Goal: Task Accomplishment & Management: Complete application form

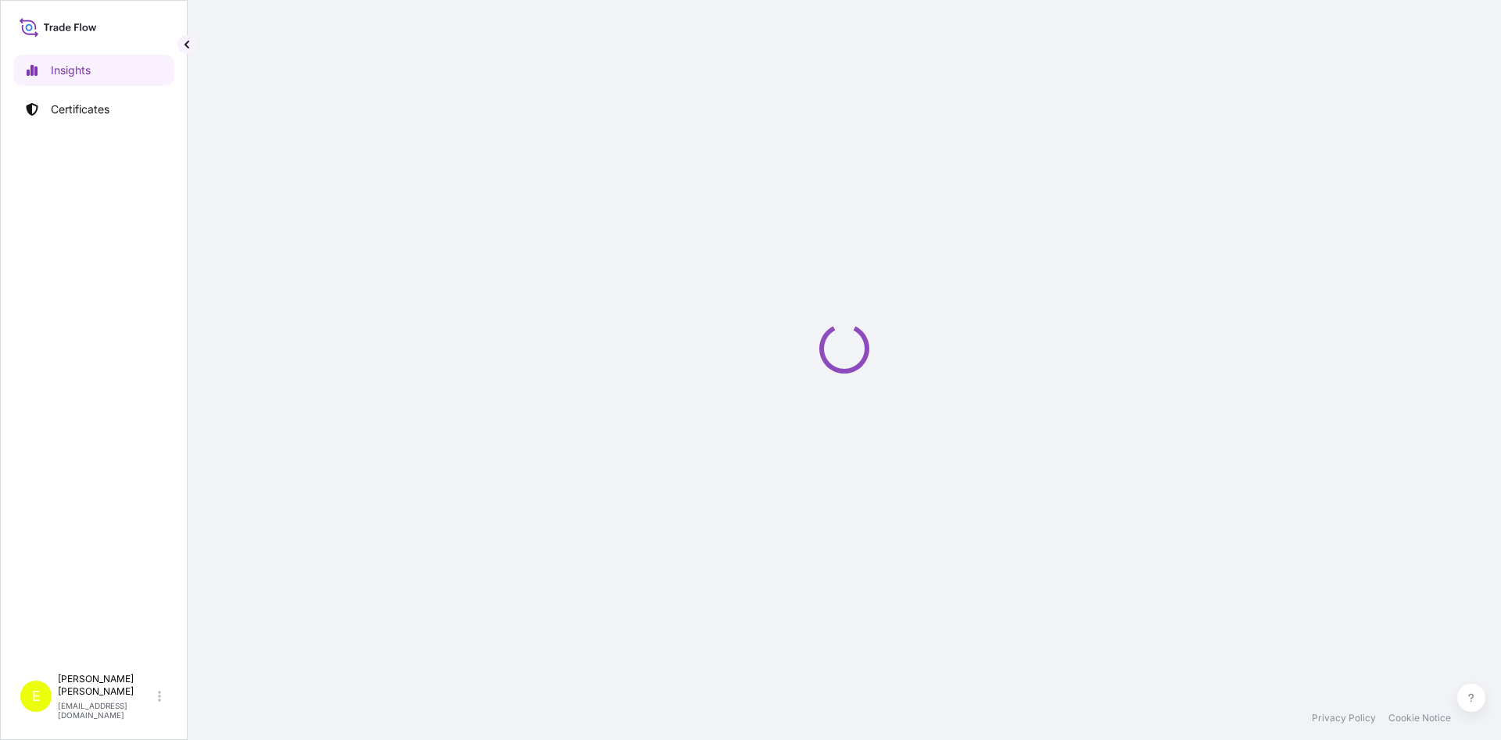
select select "2025"
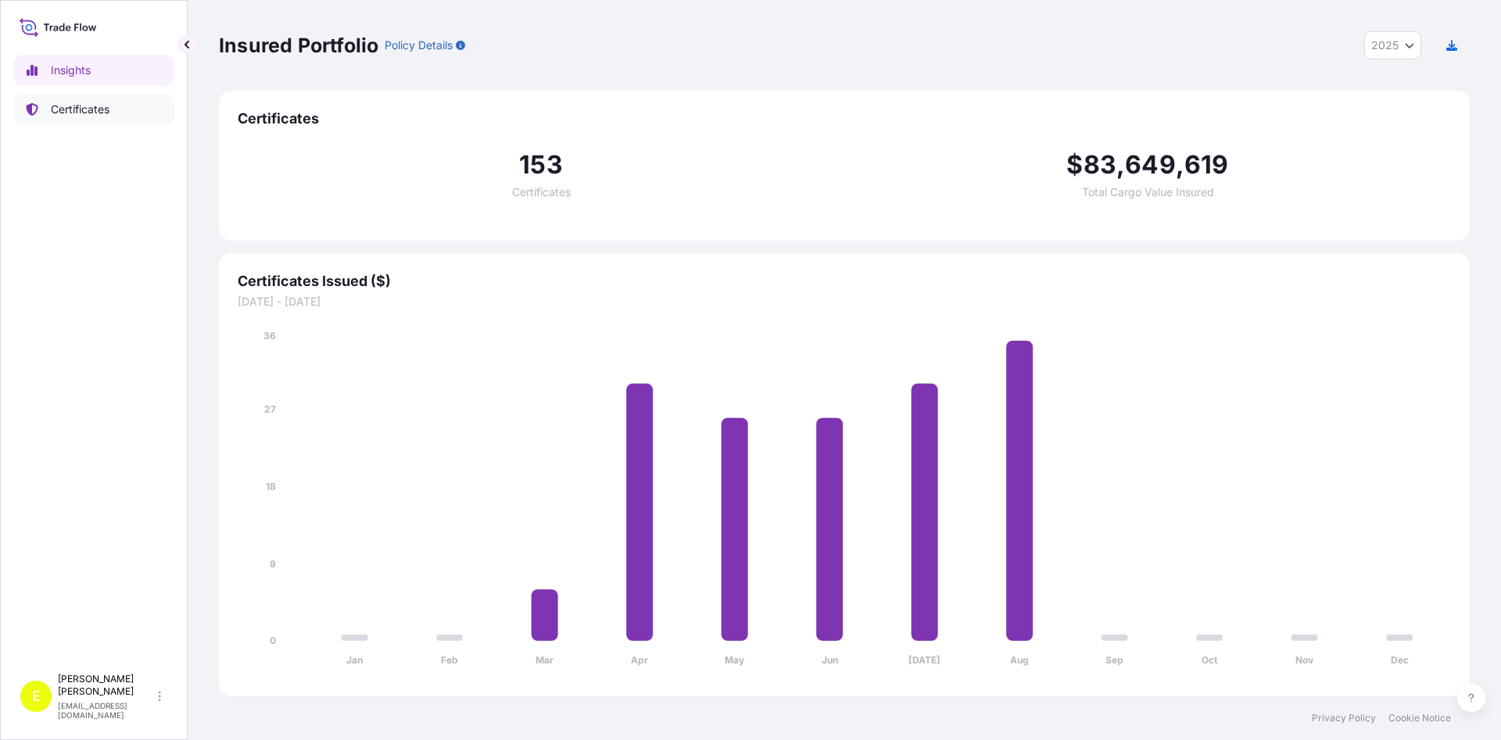
click at [94, 109] on p "Certificates" at bounding box center [80, 110] width 59 height 16
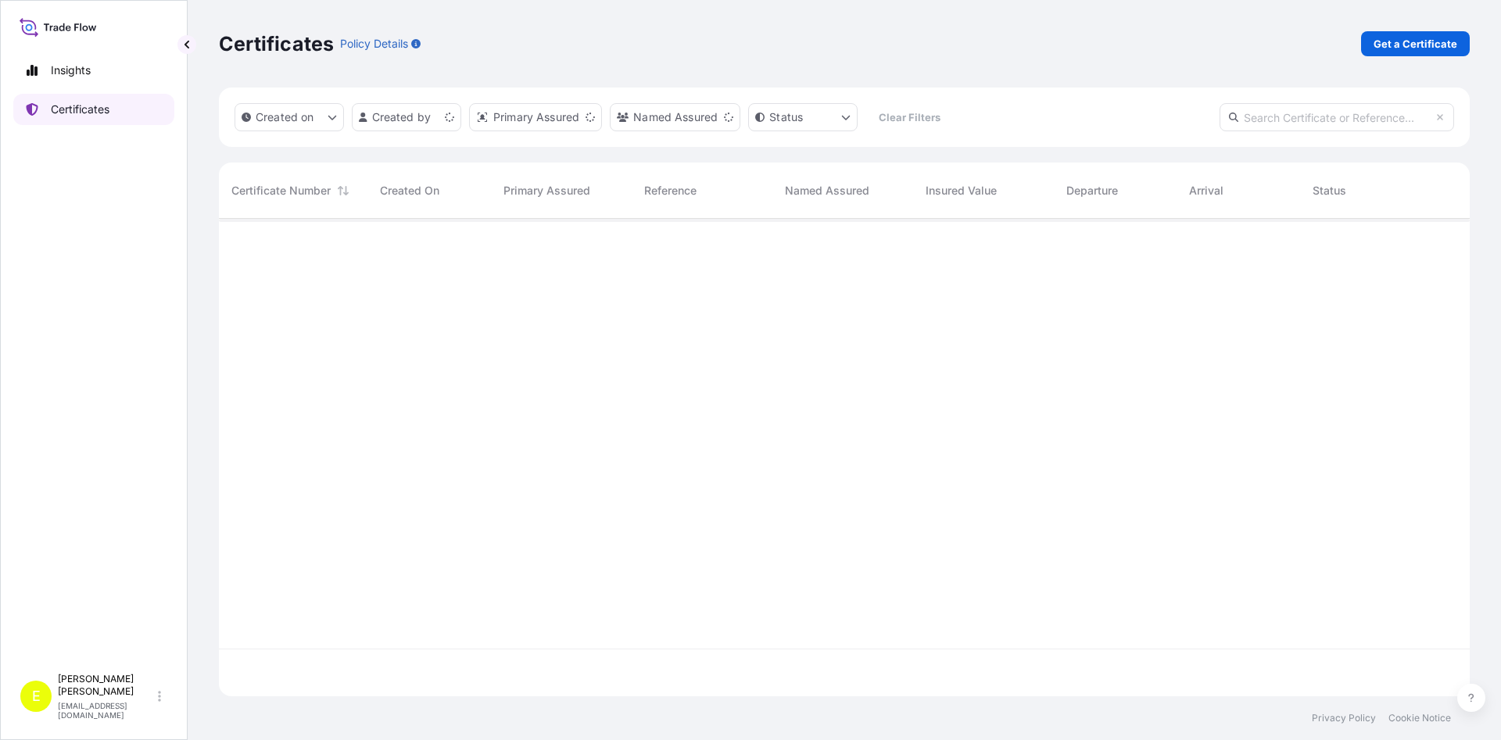
scroll to position [486, 1251]
click at [1419, 38] on p "Get a Certificate" at bounding box center [1415, 44] width 84 height 16
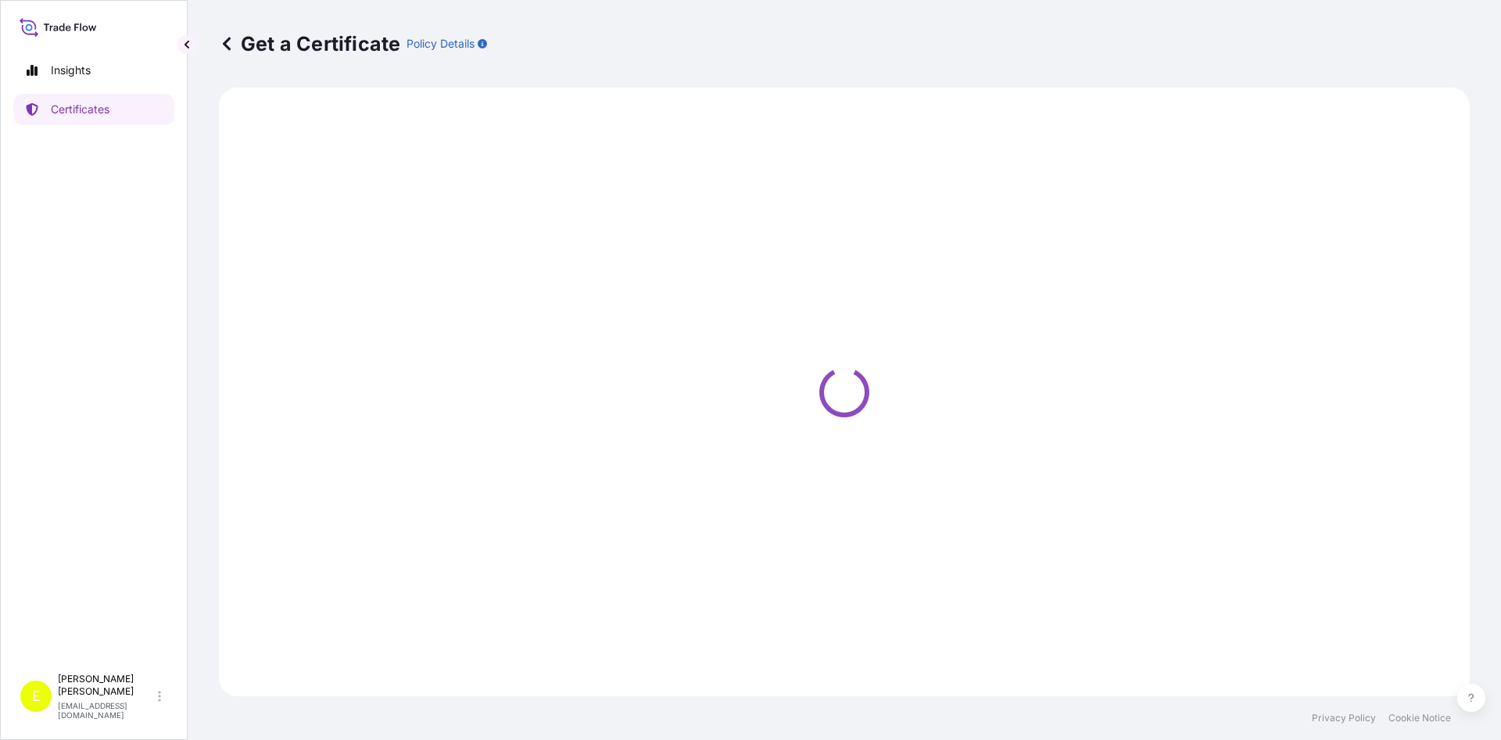
select select "Barge"
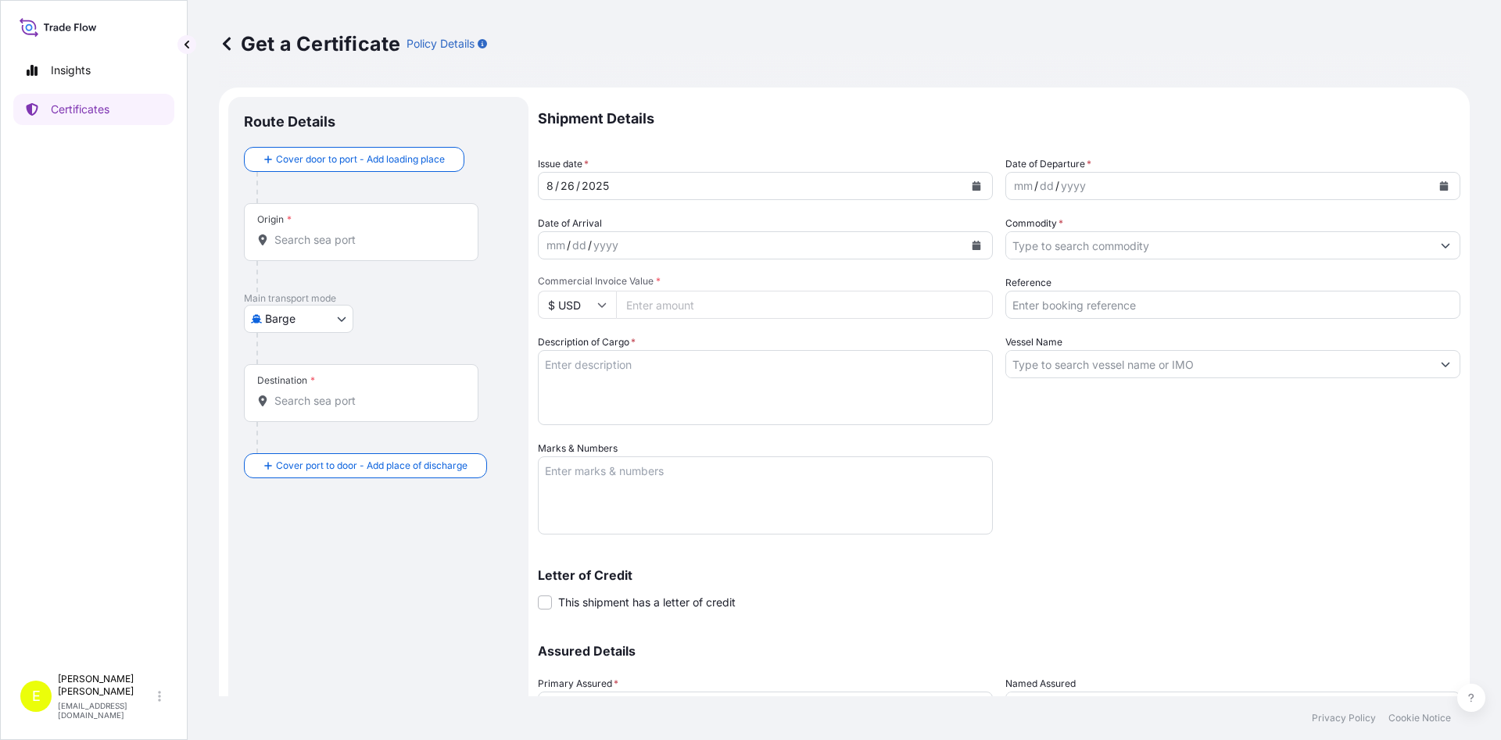
click at [975, 184] on icon "Calendar" at bounding box center [976, 185] width 9 height 9
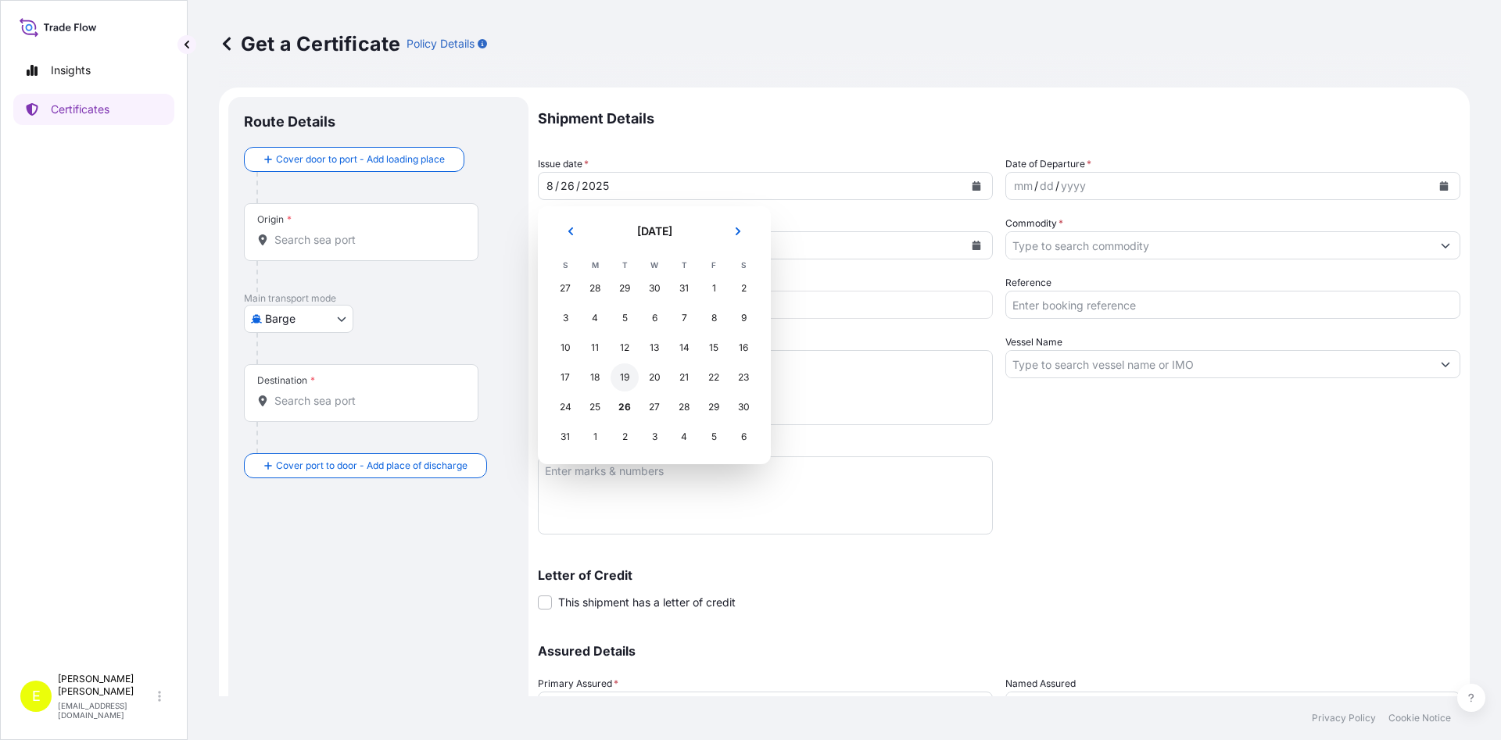
click at [625, 379] on div "19" at bounding box center [625, 377] width 28 height 28
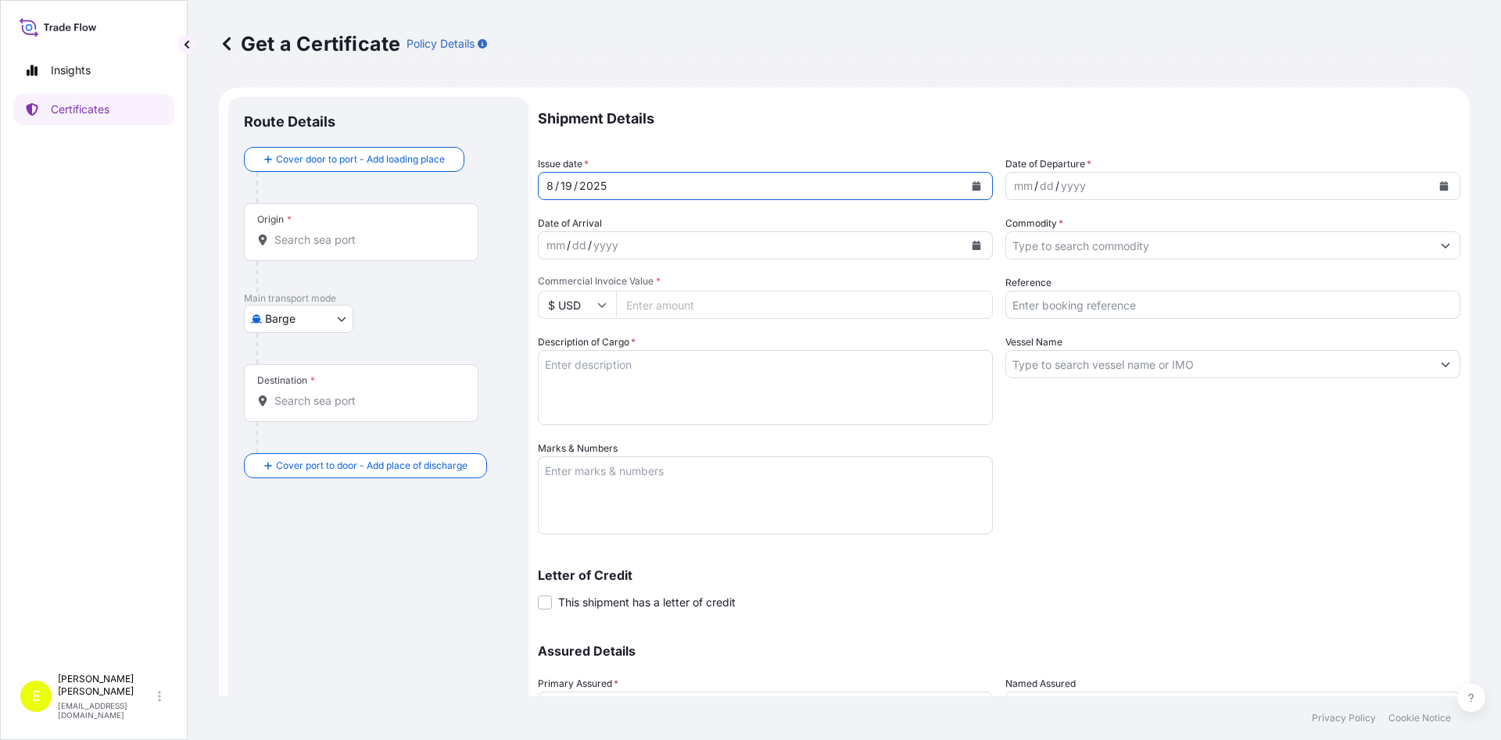
click at [1143, 191] on div "mm / dd / yyyy" at bounding box center [1218, 186] width 425 height 28
click at [1445, 188] on icon "Calendar" at bounding box center [1444, 185] width 9 height 9
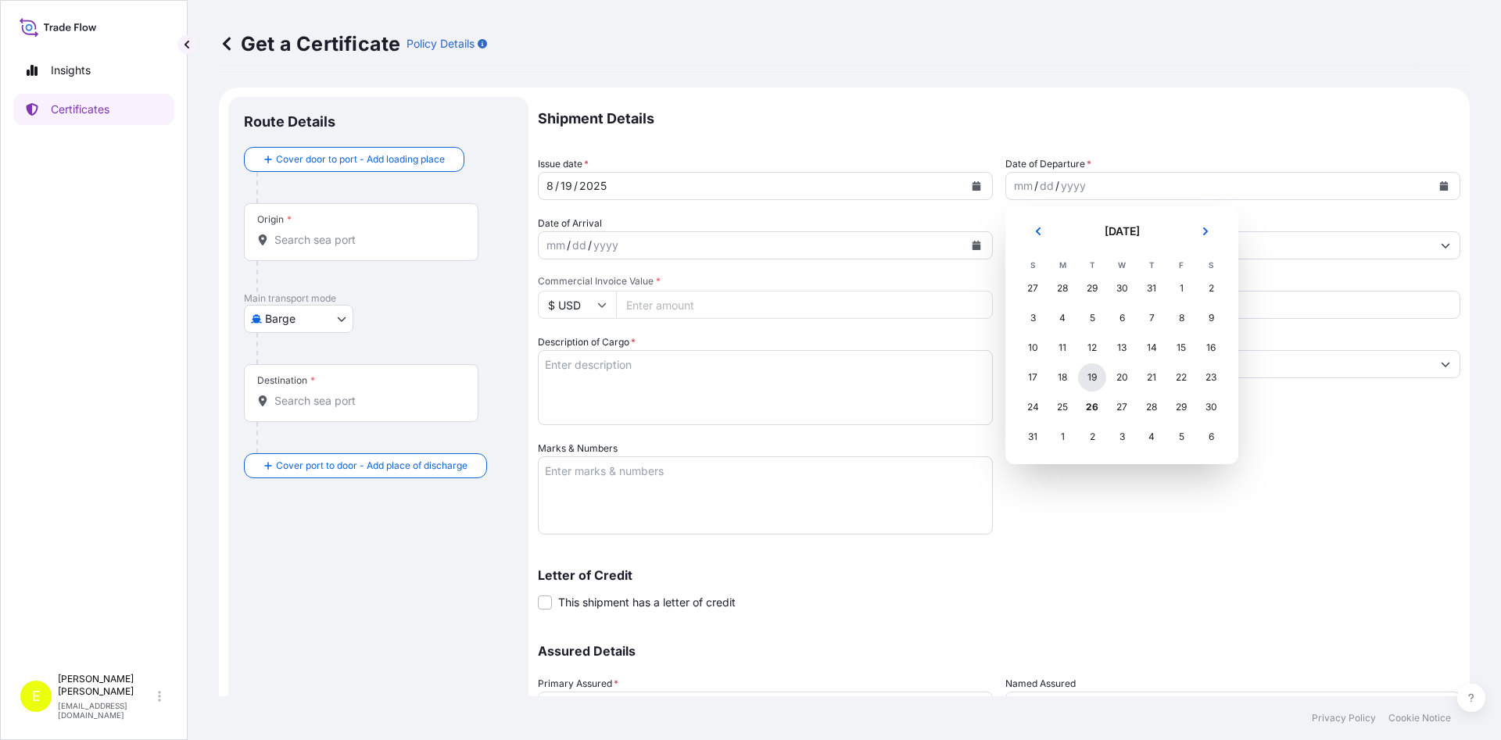
click at [1089, 385] on div "19" at bounding box center [1092, 377] width 28 height 28
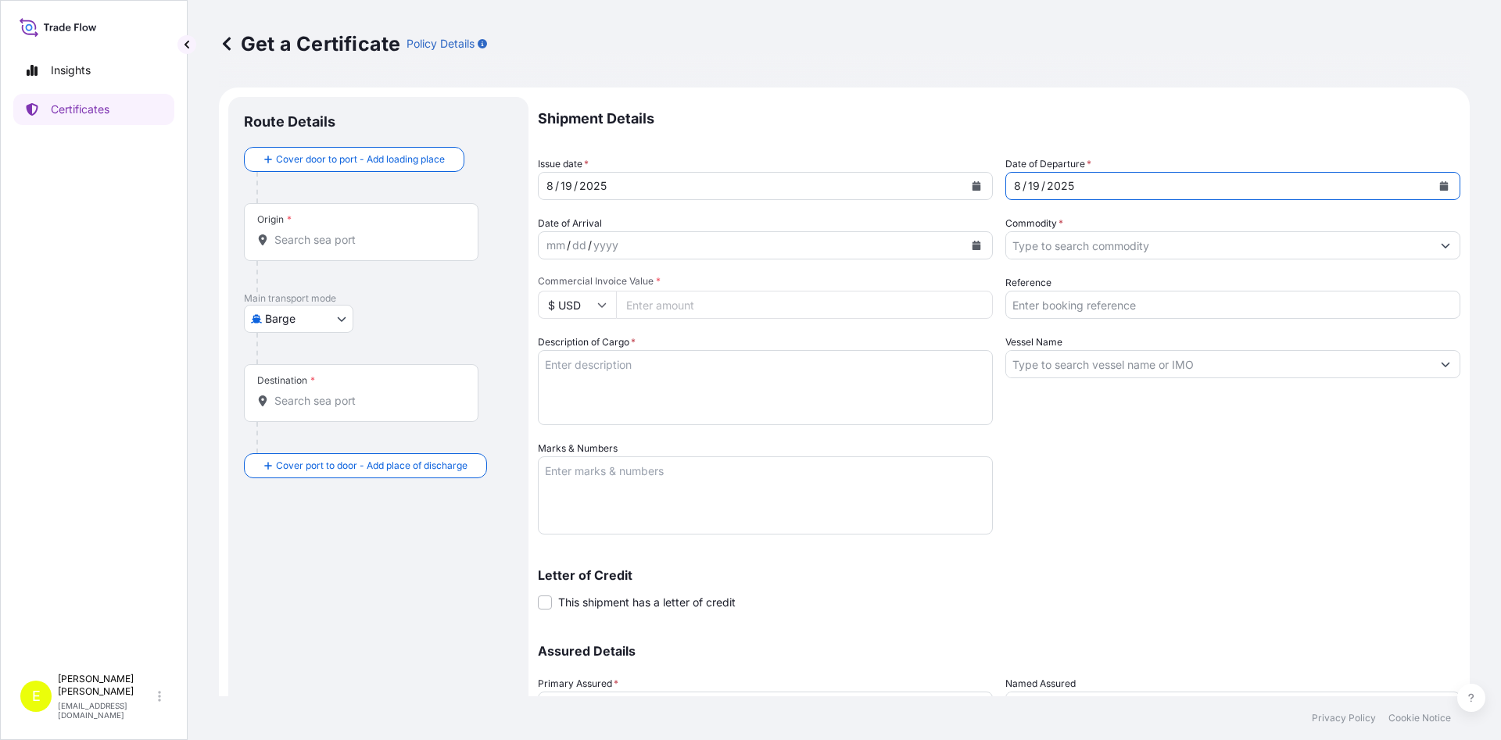
click at [1084, 241] on input "Commodity *" at bounding box center [1218, 245] width 425 height 28
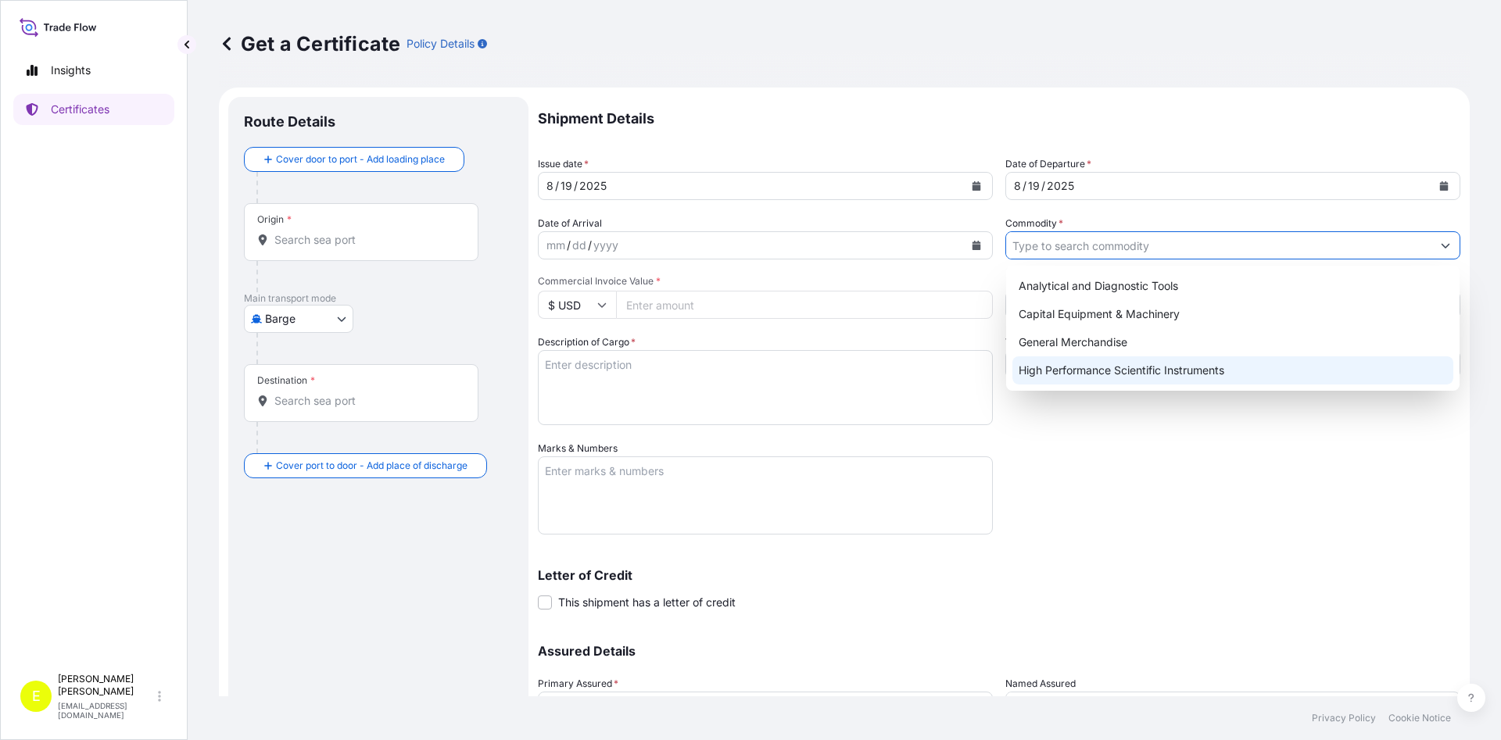
click at [1107, 381] on div "High Performance Scientific Instruments" at bounding box center [1232, 370] width 441 height 28
type input "High Performance Scientific Instruments"
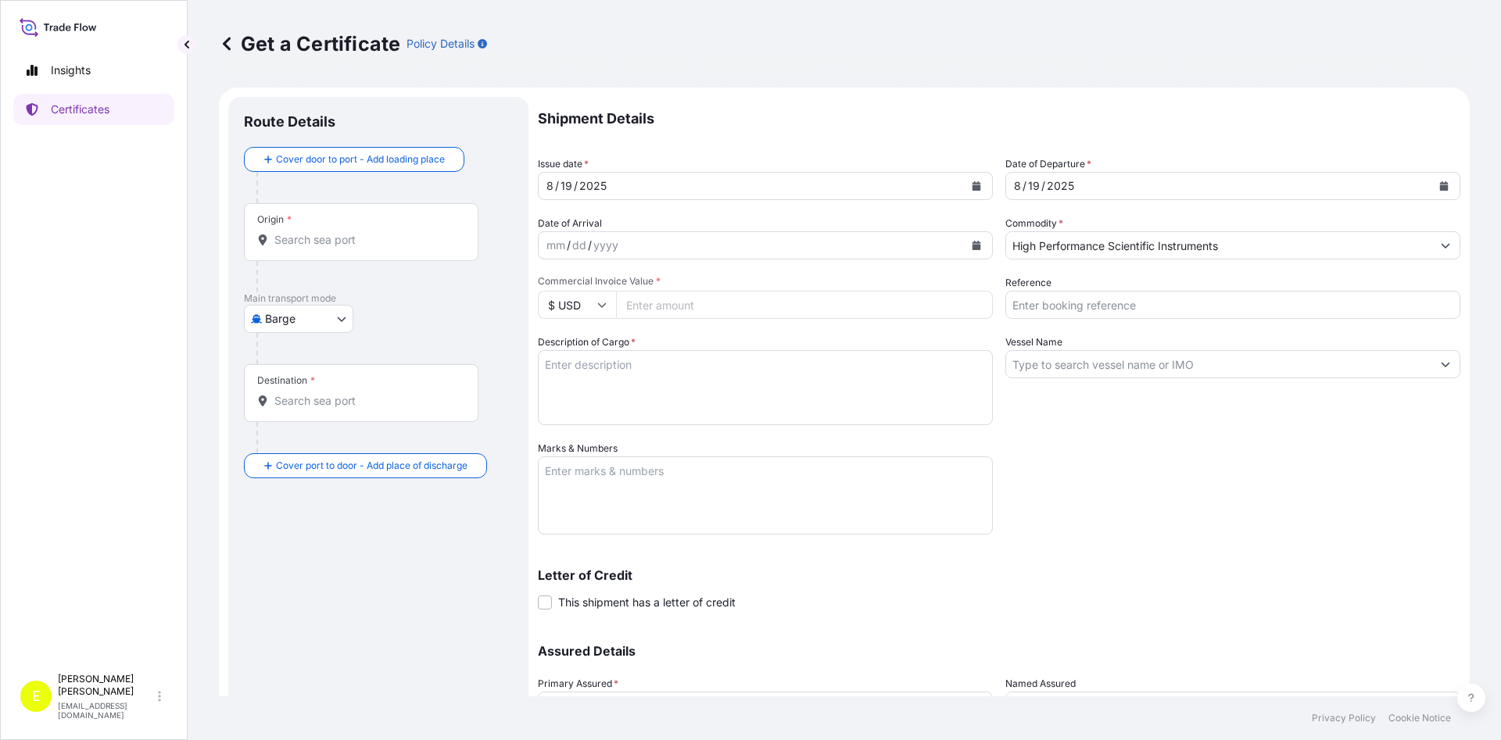
click at [651, 299] on input "Commercial Invoice Value *" at bounding box center [804, 305] width 377 height 28
type input "444400"
click at [847, 371] on textarea "Description of Cargo *" at bounding box center [765, 387] width 455 height 75
paste textarea "SUPPLY OF ATOMIC FORCE MICROSCOPE WITH HIGH RESOLUTION BIOLOGICAL FACILITY"
click at [877, 360] on textarea "SUPPLY OF ATOMIC FORCE MICROSCOPE WITH HIGH RESOLUTION BIOLOGICAL FACILITY" at bounding box center [765, 387] width 455 height 75
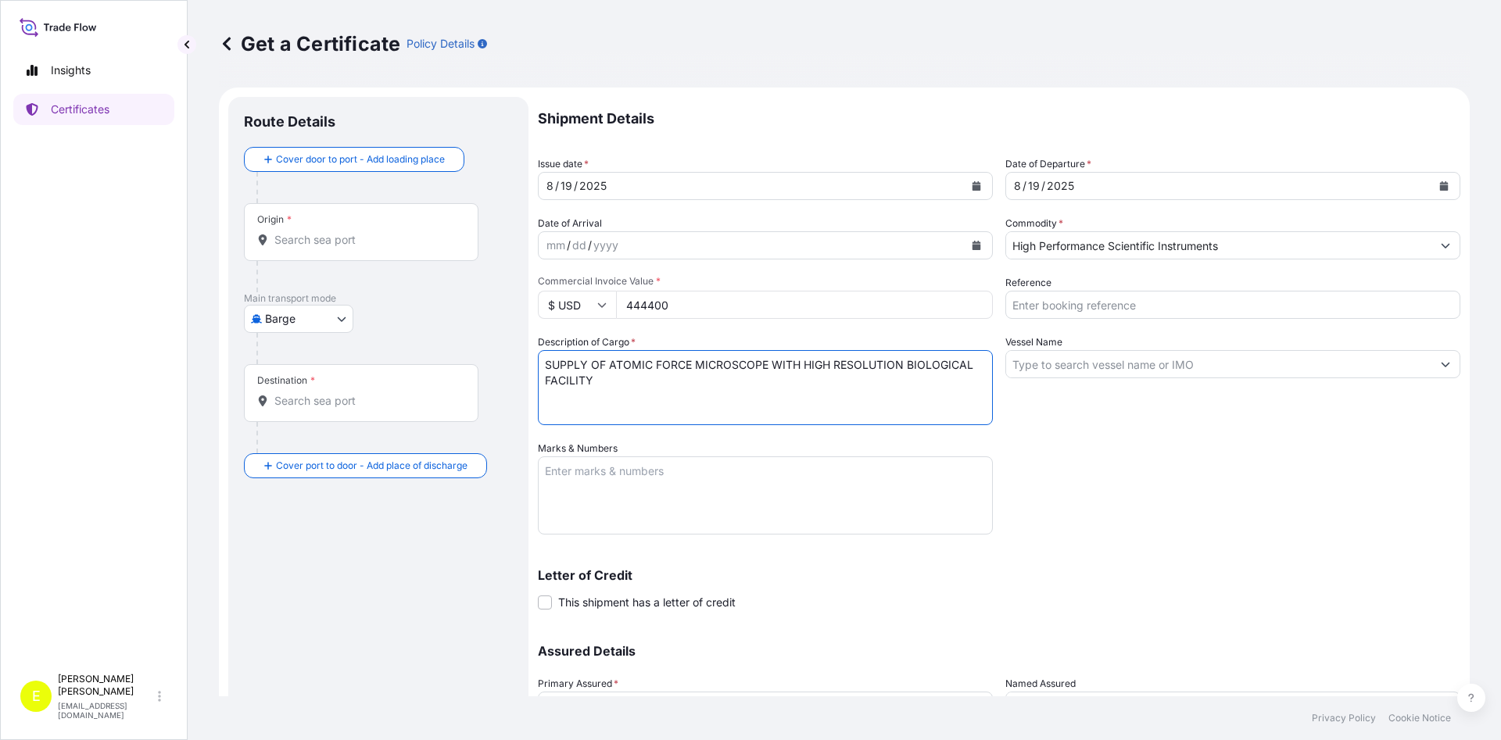
type textarea "SUPPLY OF ATOMIC FORCE MICROSCOPE WITH HIGH RESOLUTION BIOLOGICAL FACILITY"
click at [547, 600] on span at bounding box center [545, 603] width 14 height 14
click at [538, 594] on input "This shipment has a letter of credit" at bounding box center [538, 594] width 0 height 0
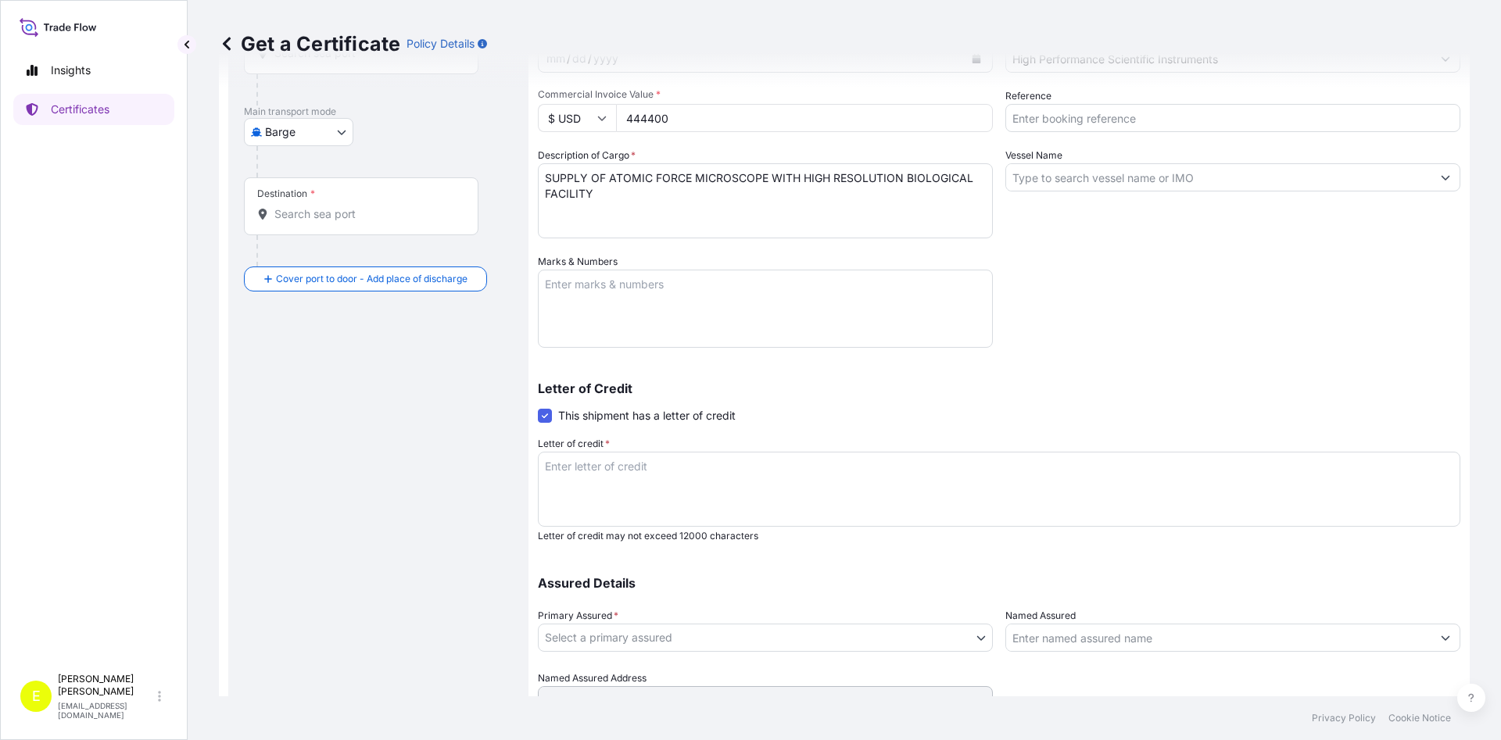
scroll to position [188, 0]
click at [584, 470] on textarea "Letter of credit *" at bounding box center [999, 488] width 922 height 75
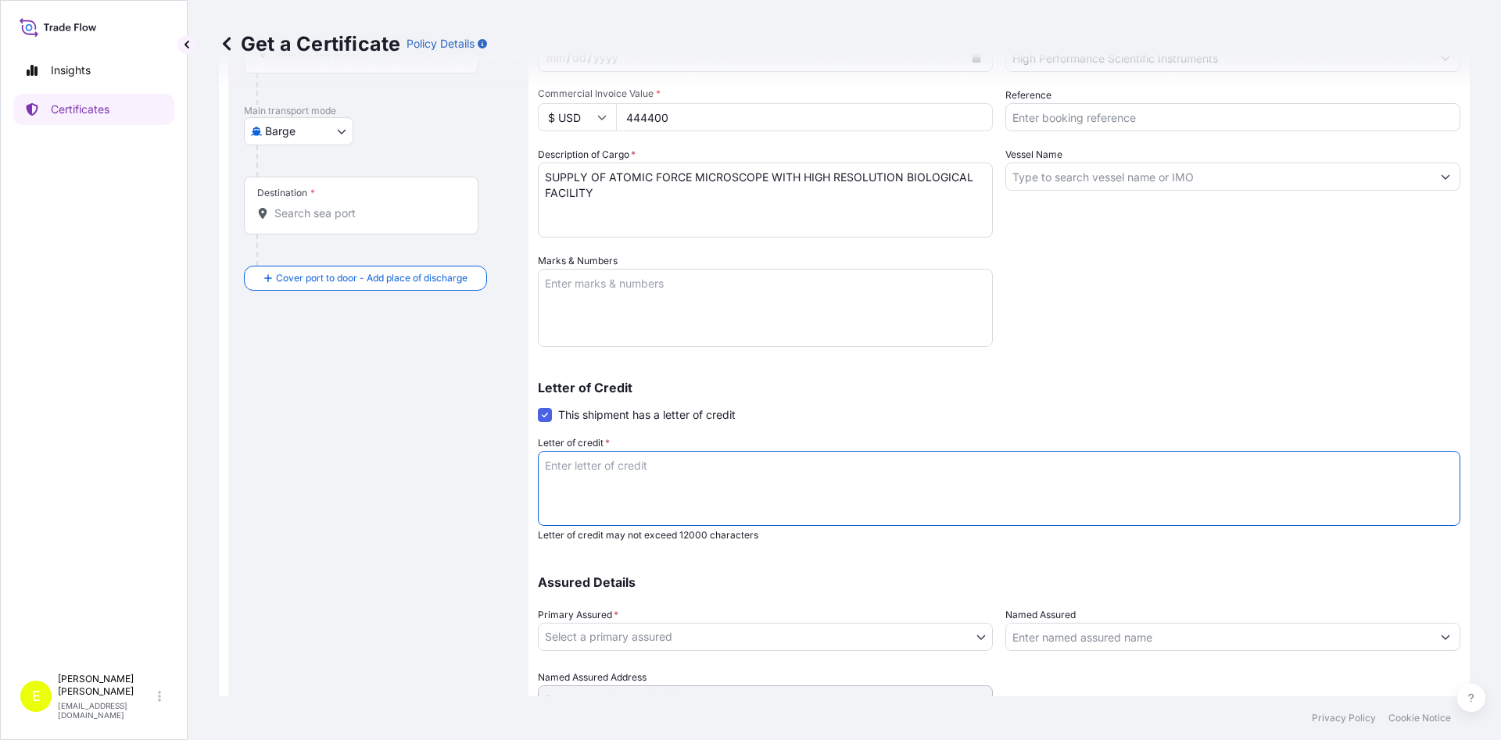
paste textarea "7.AN INSURANCE CERTIFICATE POLICY FOR 110 PERCENT OF VALUE OF THE EQUIPMENT COV…"
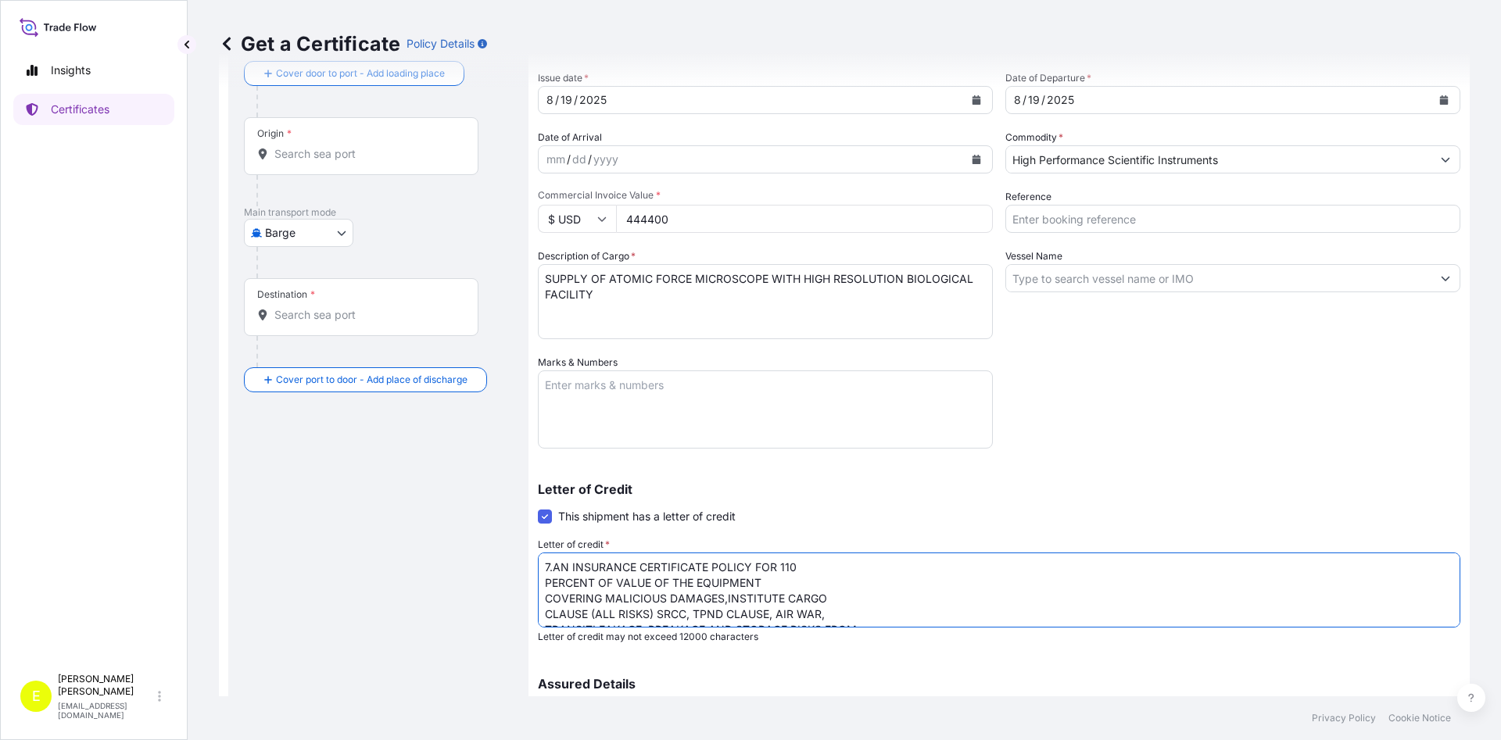
scroll to position [249, 0]
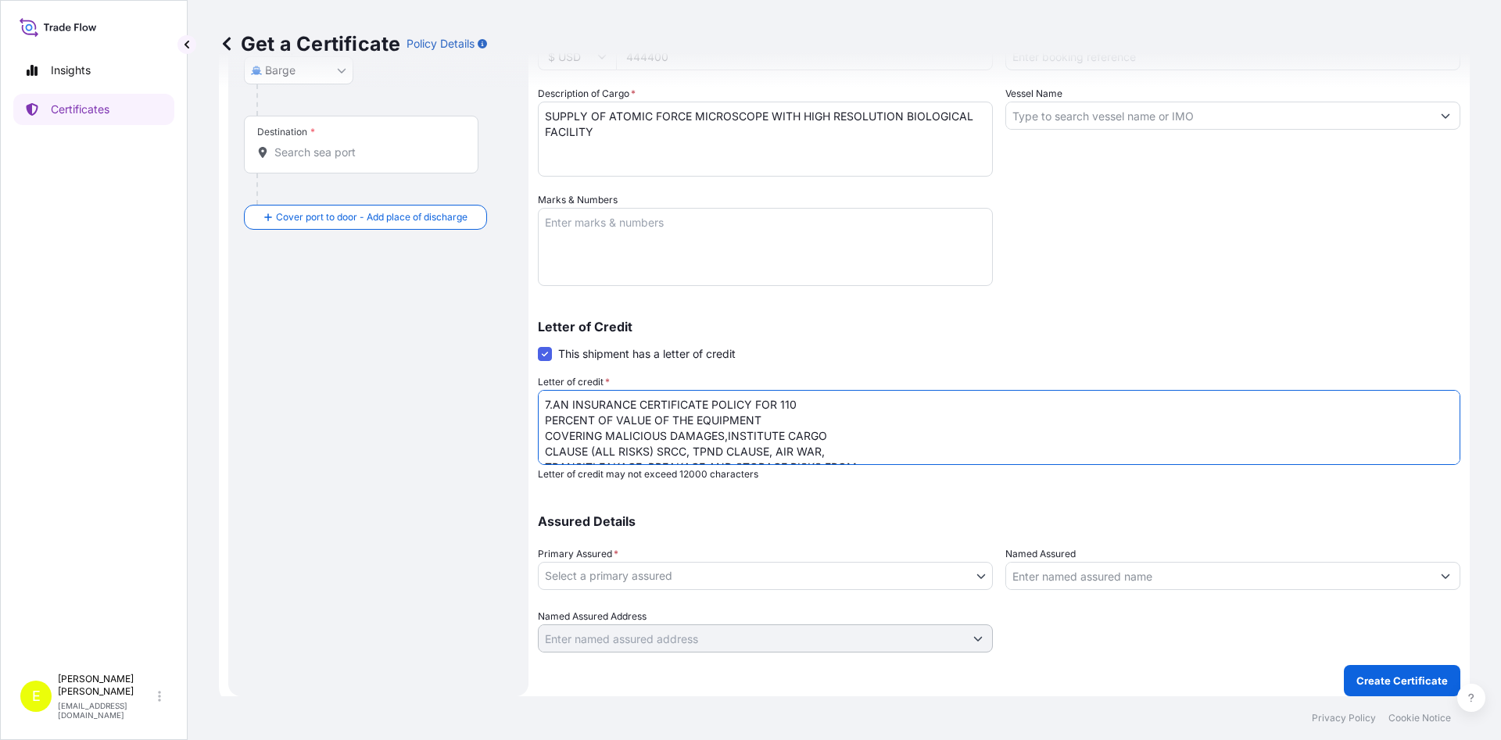
click at [622, 408] on textarea "7.AN INSURANCE CERTIFICATE POLICY FOR 110 PERCENT OF VALUE OF THE EQUIPMENT COV…" at bounding box center [999, 427] width 922 height 75
drag, startPoint x: 568, startPoint y: 403, endPoint x: 512, endPoint y: 409, distance: 55.9
click at [538, 409] on textarea "7.AN INSURANCE CERTIFICATE POLICY FOR 110 PERCENT OF VALUE OF THE EQUIPMENT COV…" at bounding box center [999, 427] width 922 height 75
click at [695, 408] on textarea "INSURANCE CERTIFICATE POLICY FOR 110 PERCENT OF VALUE OF THE EQUIPMENT COVERING…" at bounding box center [999, 427] width 922 height 75
click at [696, 408] on textarea "INSURANCE CERTIFICATE POLICY FOR 110 PERCENT OF VALUE OF THE EQUIPMENT COVERING…" at bounding box center [999, 427] width 922 height 75
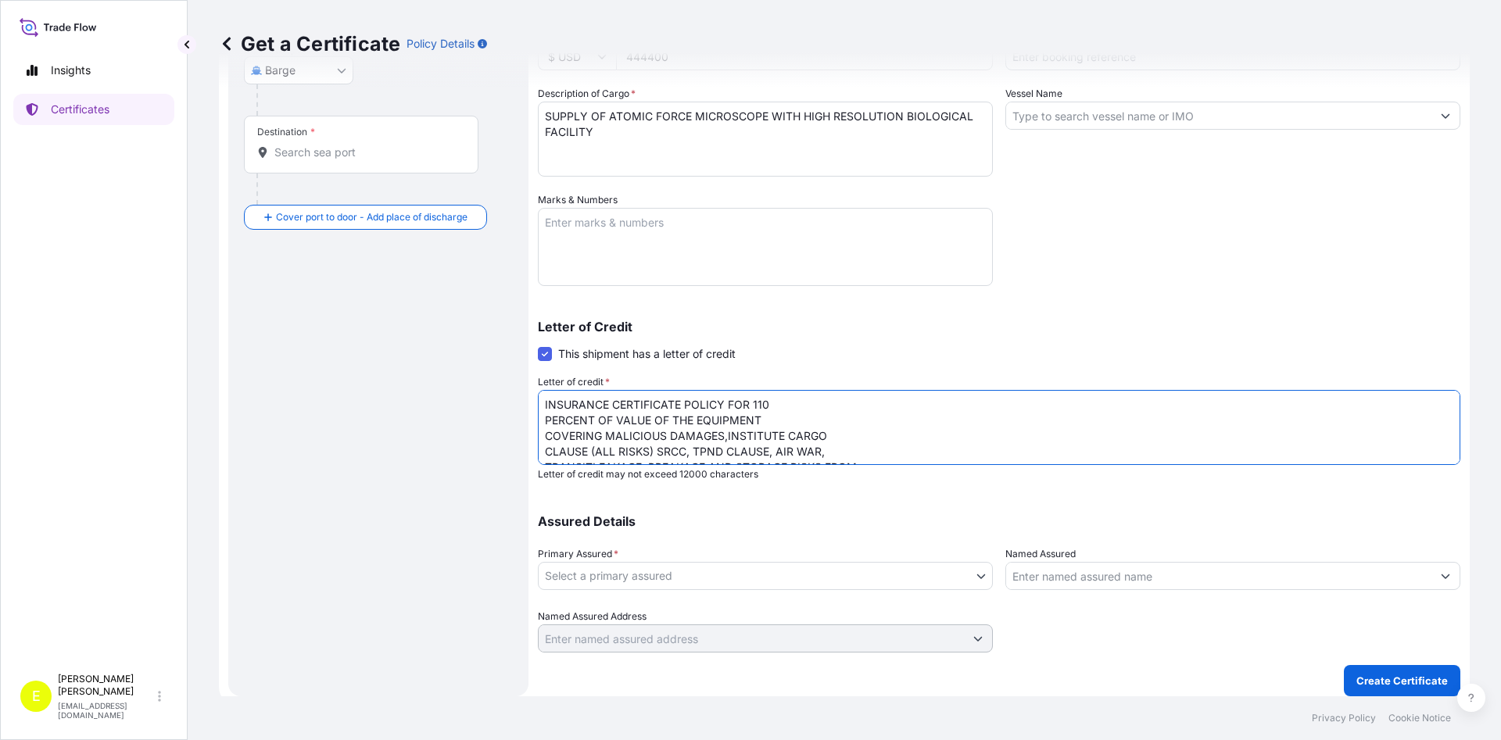
click at [786, 399] on textarea "INSURANCE CERTIFICATE POLICY FOR 110 PERCENT OF VALUE OF THE EQUIPMENT COVERING…" at bounding box center [999, 427] width 922 height 75
click at [1022, 405] on textarea "INSURANCE CERTIFICATE POLICY FOR 110 PERCENT OF VALUE OF THE EQUIPMENT COVERING…" at bounding box center [999, 427] width 922 height 75
click at [696, 406] on textarea "INSURANCE CERTIFICATE POLICY FOR 110 PERCENT OF VALUE OF THE EQUIPMENT COVERING…" at bounding box center [999, 427] width 922 height 75
click at [761, 406] on textarea "INSURANCE CERTIFICATE POLICY FOR 110 PERCENT OF VALUE OF THE EQUIPMENT COVERING…" at bounding box center [999, 427] width 922 height 75
drag, startPoint x: 972, startPoint y: 401, endPoint x: 685, endPoint y: 403, distance: 286.9
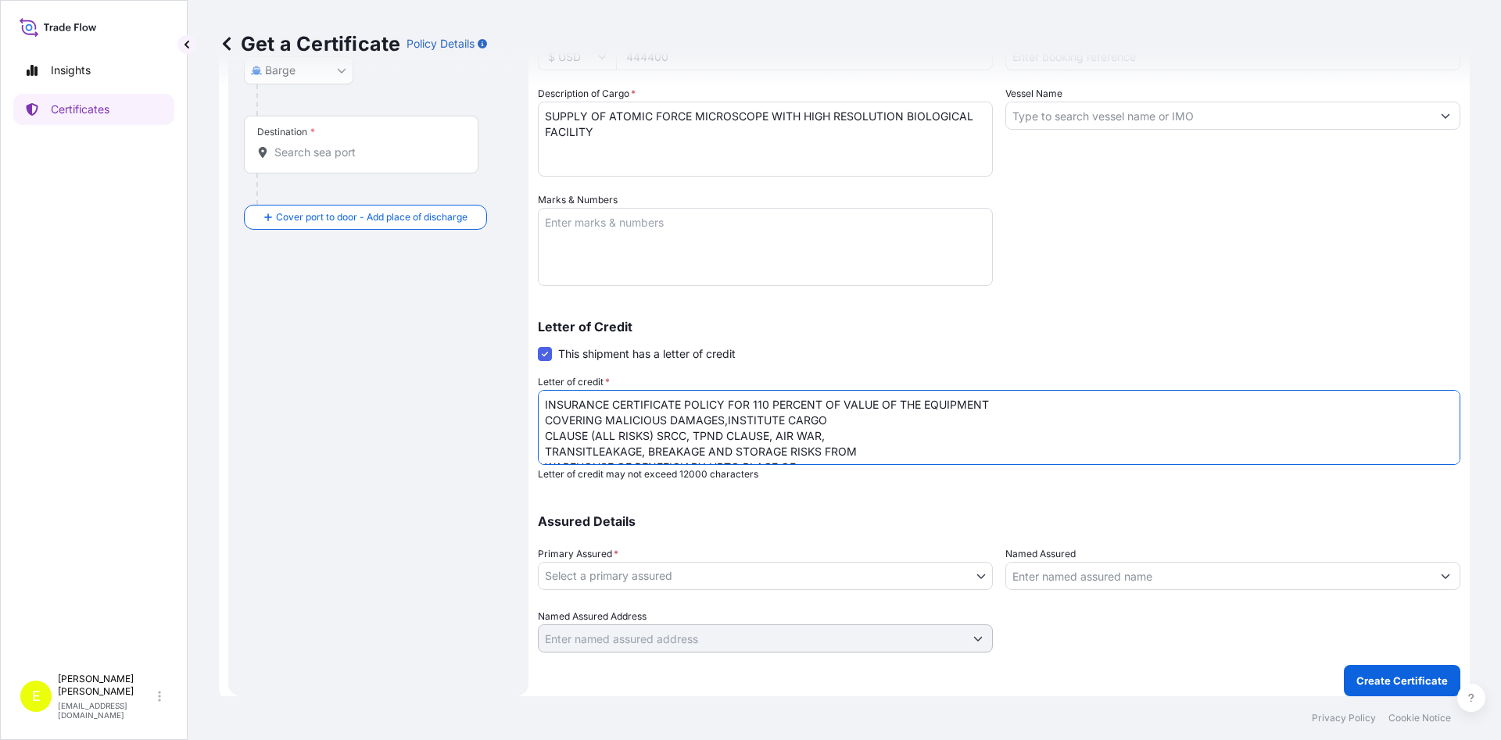
click at [685, 403] on textarea "INSURANCE CERTIFICATE POLICY FOR 110 PERCENT OF VALUE OF THE EQUIPMENT COVERING…" at bounding box center [999, 427] width 922 height 75
click at [992, 406] on textarea "INSURANCE CERTIFICATE COVERING MALICIOUS DAMAGES,INSTITUTE CARGO CLAUSE (ALL RI…" at bounding box center [999, 427] width 922 height 75
click at [1280, 400] on textarea "INSURANCE CERTIFICATE COVERING MALICIOUS DAMAGES,INSTITUTE CARGO CLAUSE (ALL RI…" at bounding box center [999, 427] width 922 height 75
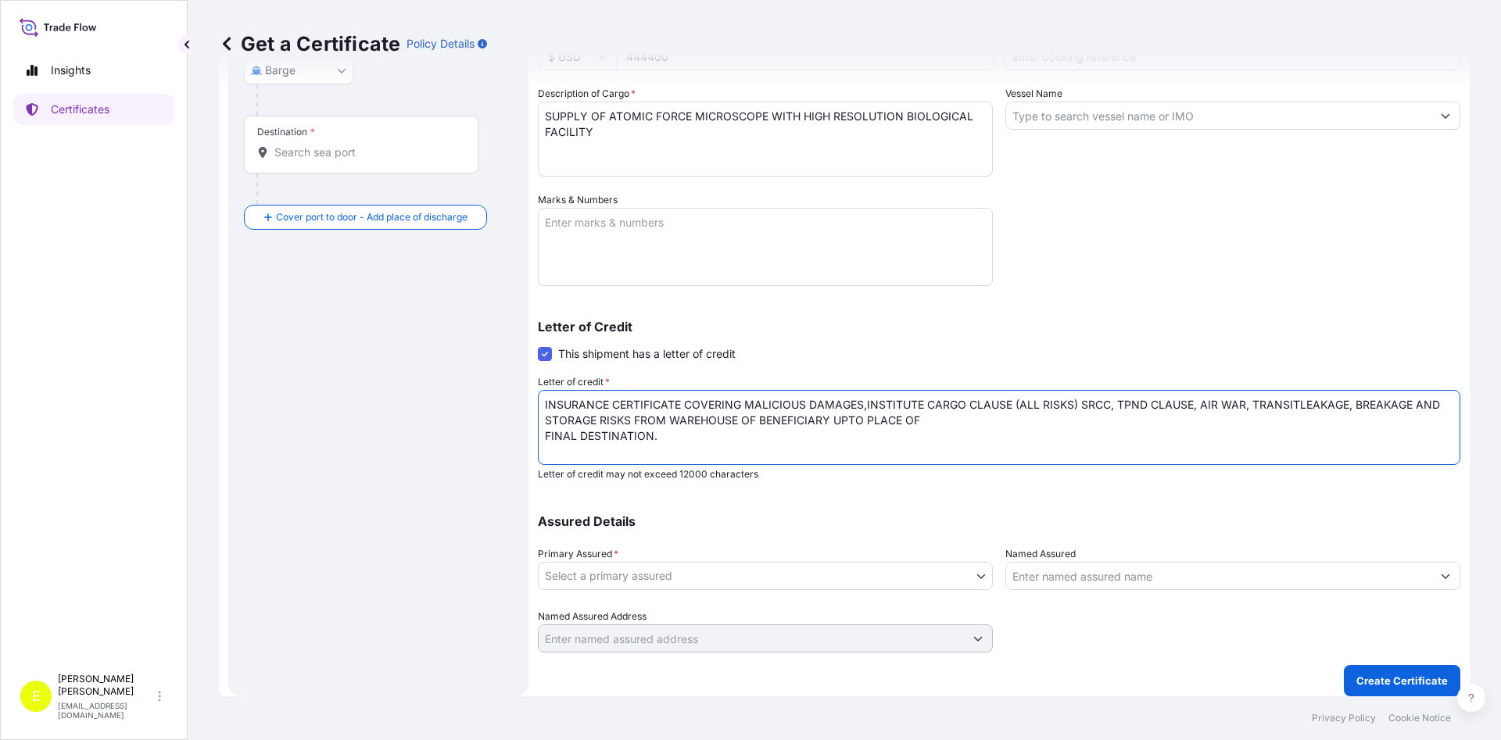
click at [972, 414] on textarea "INSURANCE CERTIFICATE COVERING MALICIOUS DAMAGES,INSTITUTE CARGO CLAUSE (ALL RI…" at bounding box center [999, 427] width 922 height 75
click at [937, 424] on textarea "INSURANCE CERTIFICATE COVERING MALICIOUS DAMAGES,INSTITUTE CARGO CLAUSE (ALL RI…" at bounding box center [999, 427] width 922 height 75
click at [1049, 420] on textarea "INSURANCE CERTIFICATE COVERING MALICIOUS DAMAGES,INSTITUTE CARGO CLAUSE (ALL RI…" at bounding box center [999, 427] width 922 height 75
paste textarea "LC NUMBER 0440USDFLC25010 DATED 250626 ISSUED BY THE JAMMU AND KASHMIR BANK LIM…"
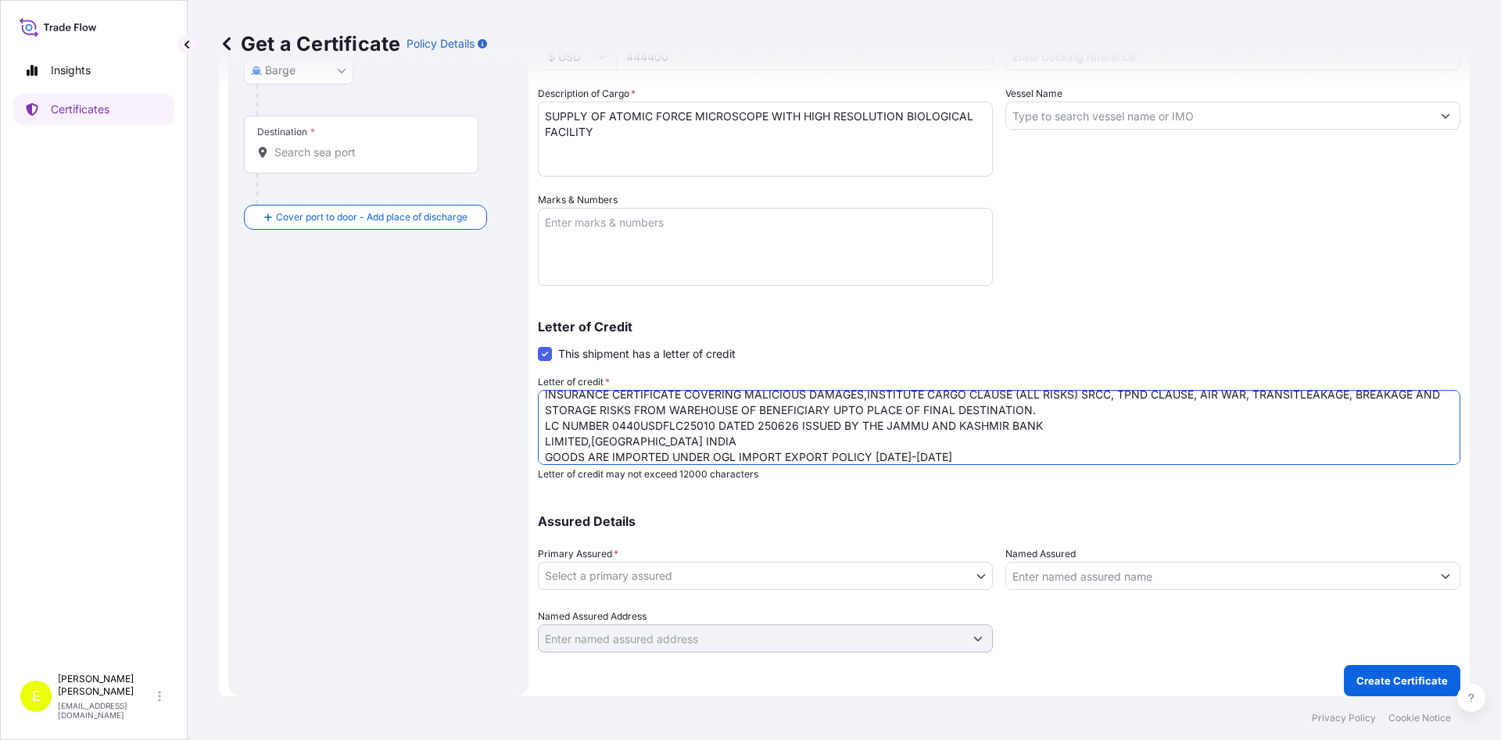
click at [1057, 431] on textarea "INSURANCE CERTIFICATE COVERING MALICIOUS DAMAGES,INSTITUTE CARGO CLAUSE (ALL RI…" at bounding box center [999, 427] width 922 height 75
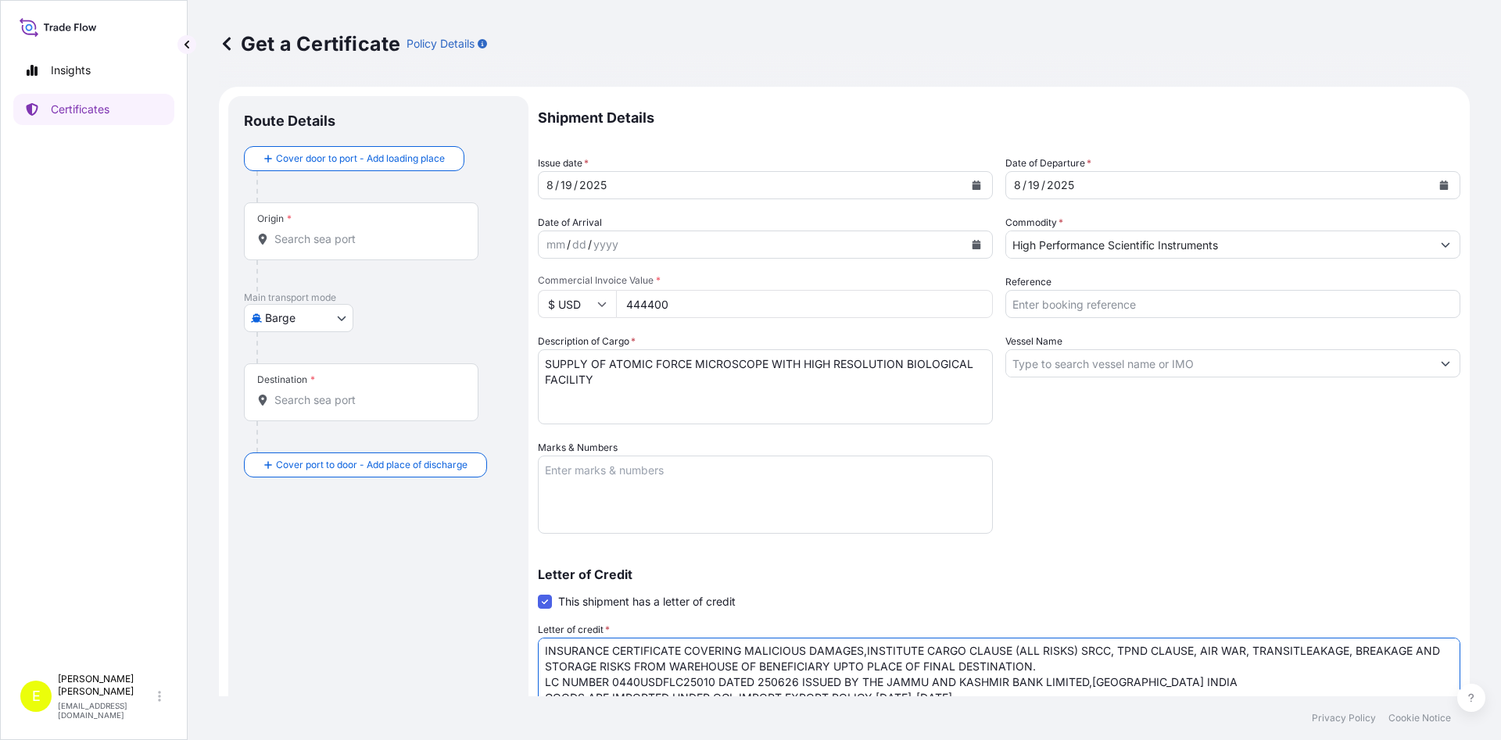
scroll to position [0, 0]
type textarea "INSURANCE CERTIFICATE COVERING MALICIOUS DAMAGES,INSTITUTE CARGO CLAUSE (ALL RI…"
click at [1049, 307] on input "Reference" at bounding box center [1232, 305] width 455 height 28
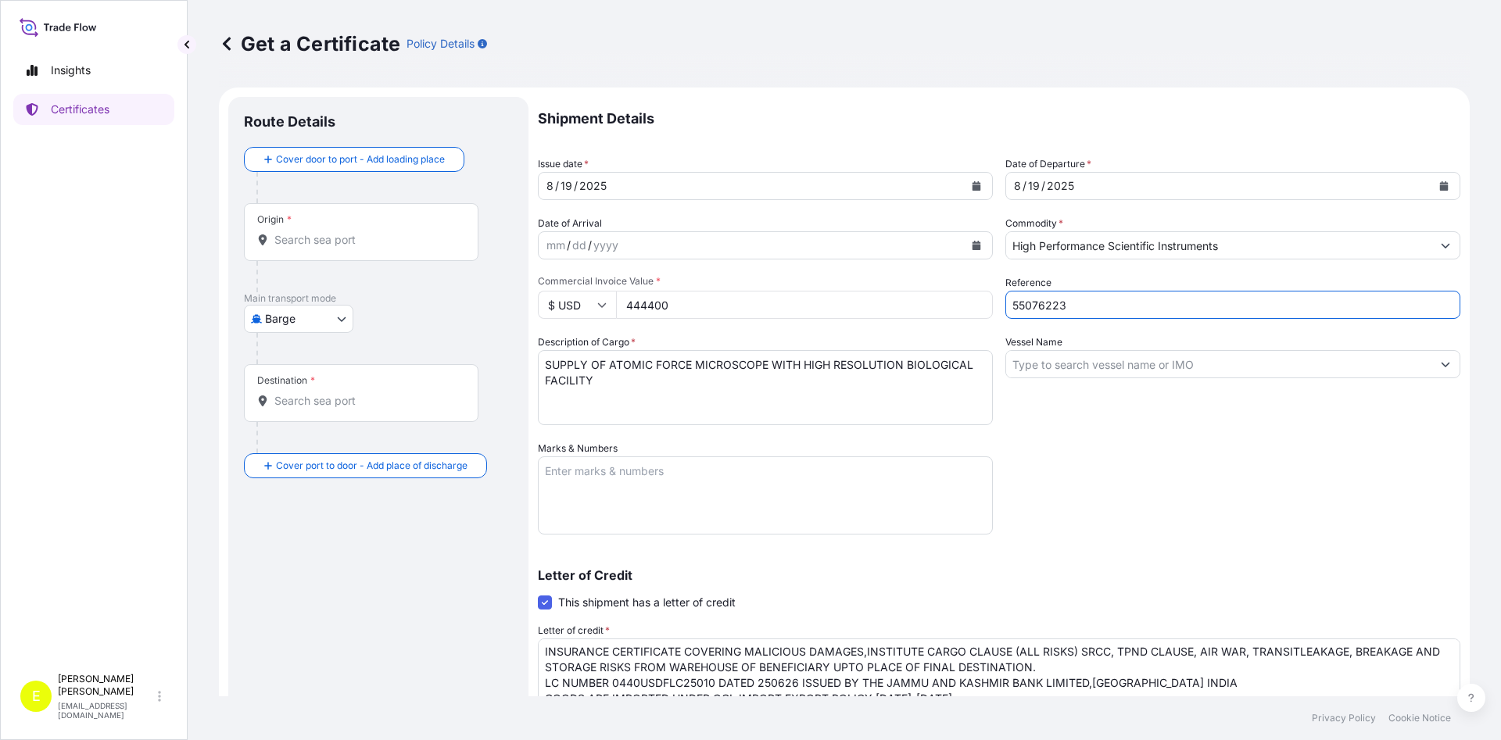
type input "55076223"
click at [1153, 369] on input "Vessel Name" at bounding box center [1218, 364] width 425 height 28
click at [1083, 367] on input "Vessel Name" at bounding box center [1218, 364] width 425 height 28
paste input "MH6809"
paste input "MH190"
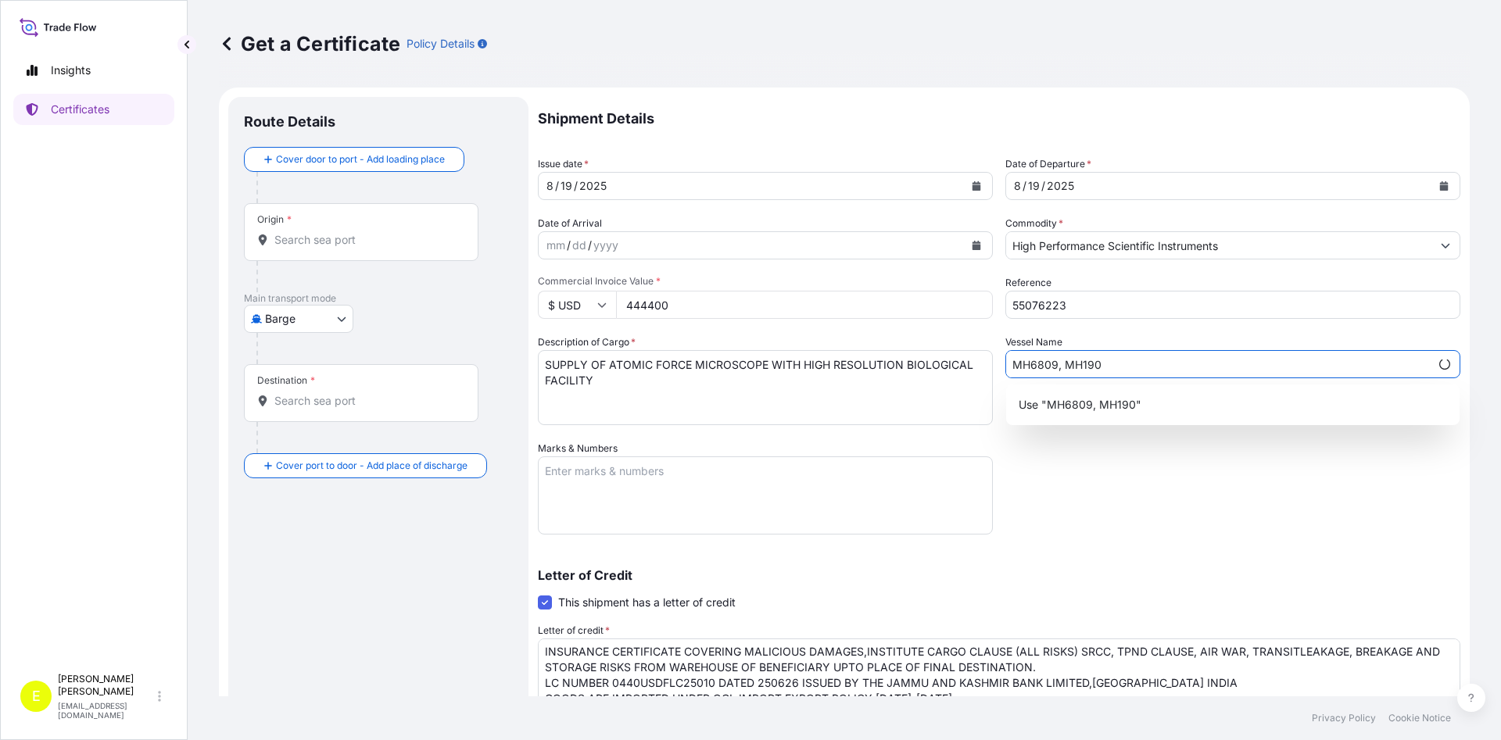
type input "MH6809, MH190"
click at [1059, 499] on div "Shipment Details Issue date * [DATE] Date of Departure * [DATE] Date of Arrival…" at bounding box center [999, 499] width 922 height 804
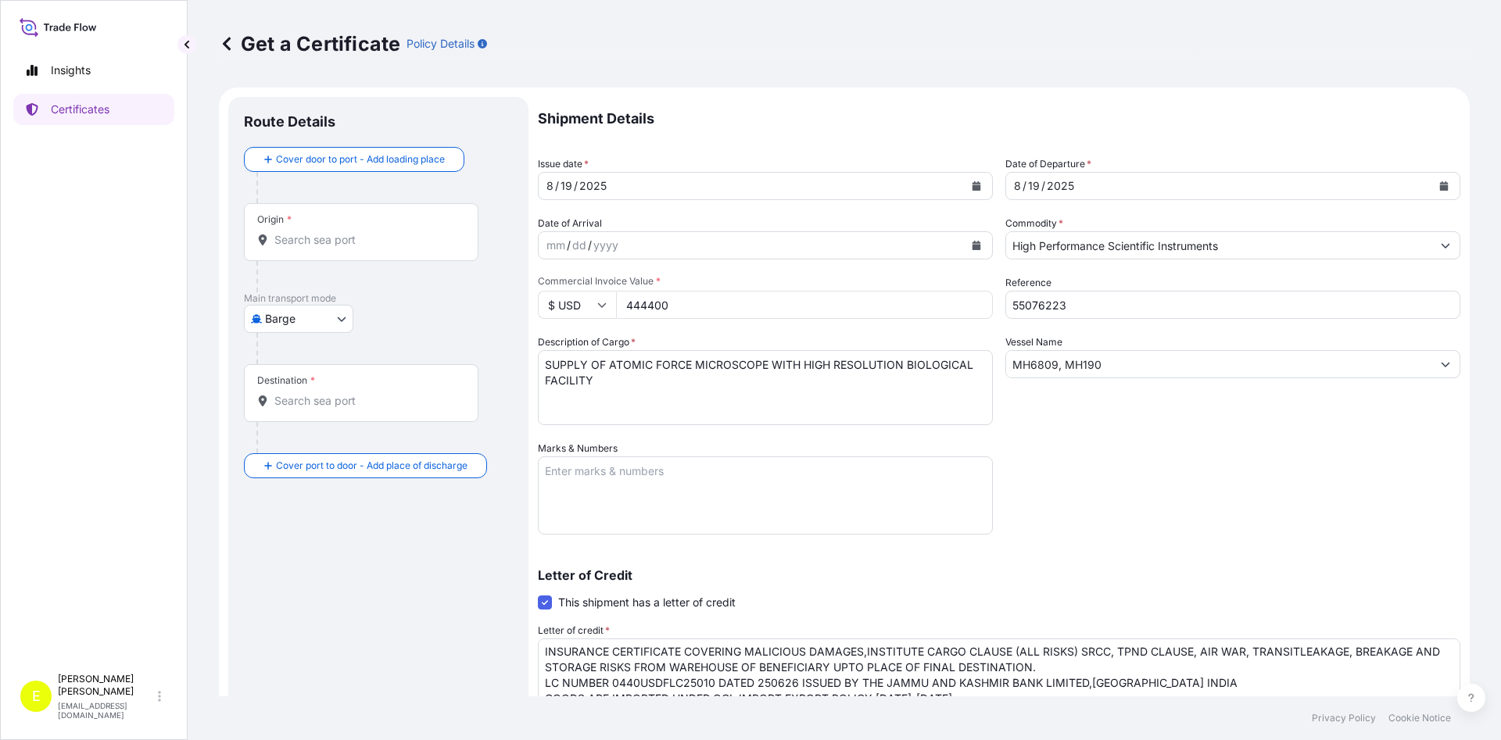
click at [311, 244] on input "Origin *" at bounding box center [366, 240] width 184 height 16
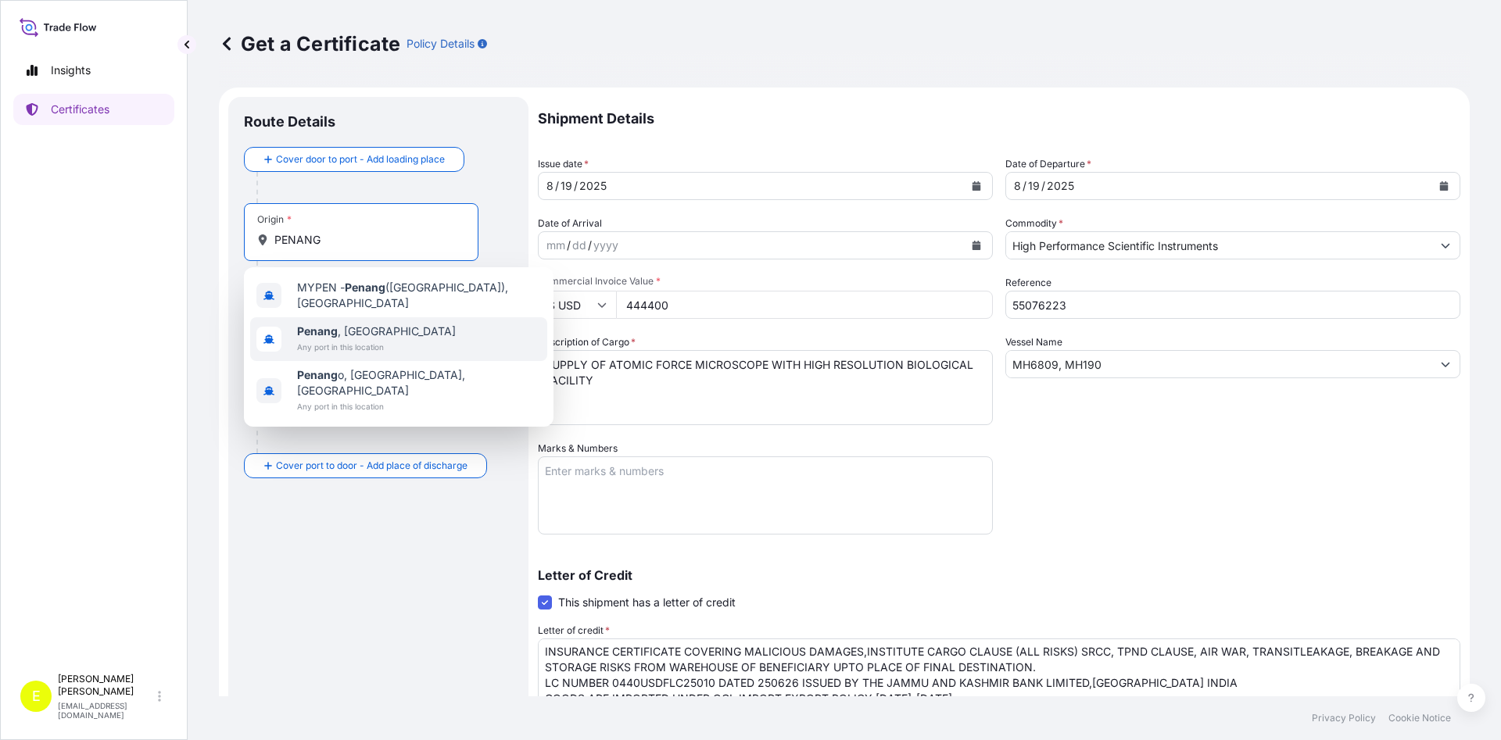
click at [343, 324] on span "[GEOGRAPHIC_DATA] , [GEOGRAPHIC_DATA]" at bounding box center [376, 332] width 159 height 16
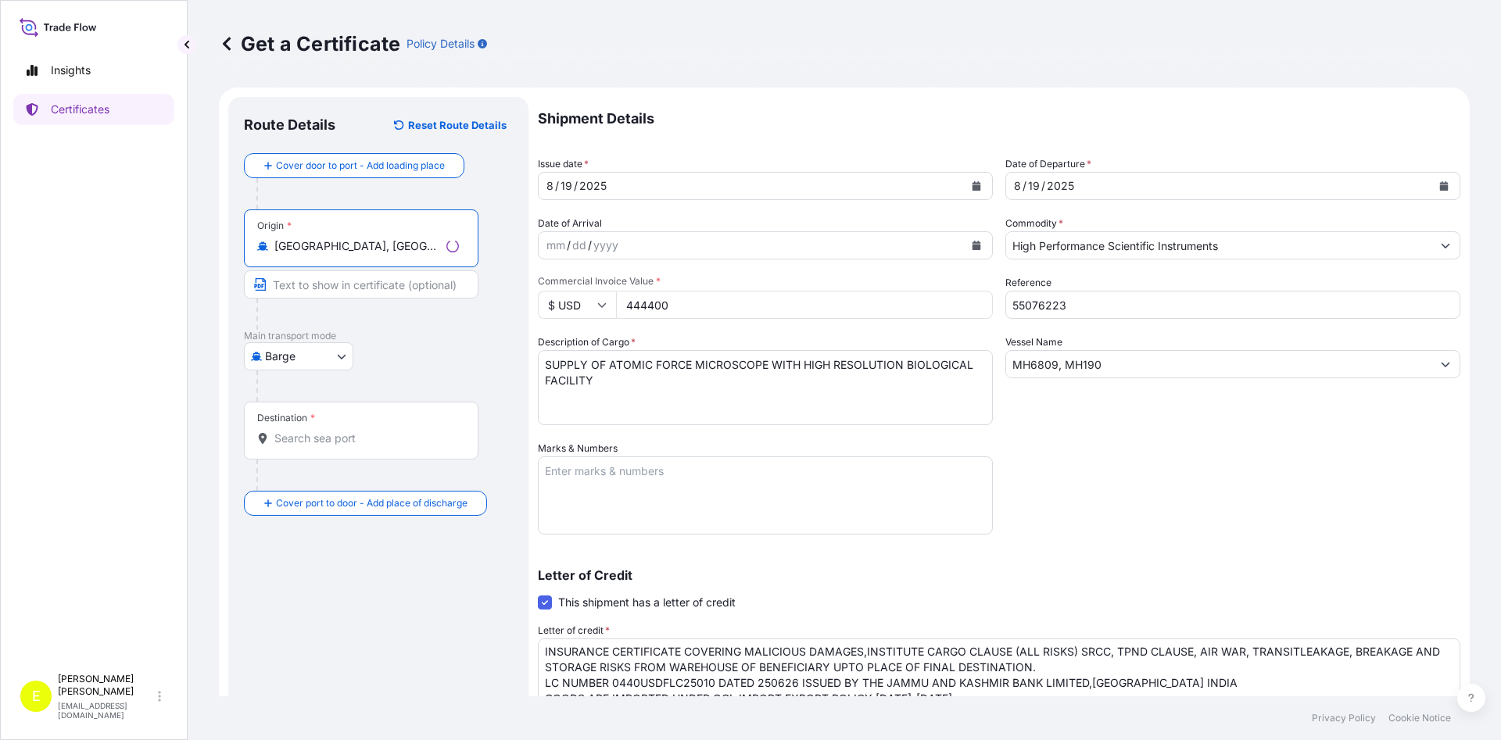
type input "[GEOGRAPHIC_DATA], [GEOGRAPHIC_DATA]"
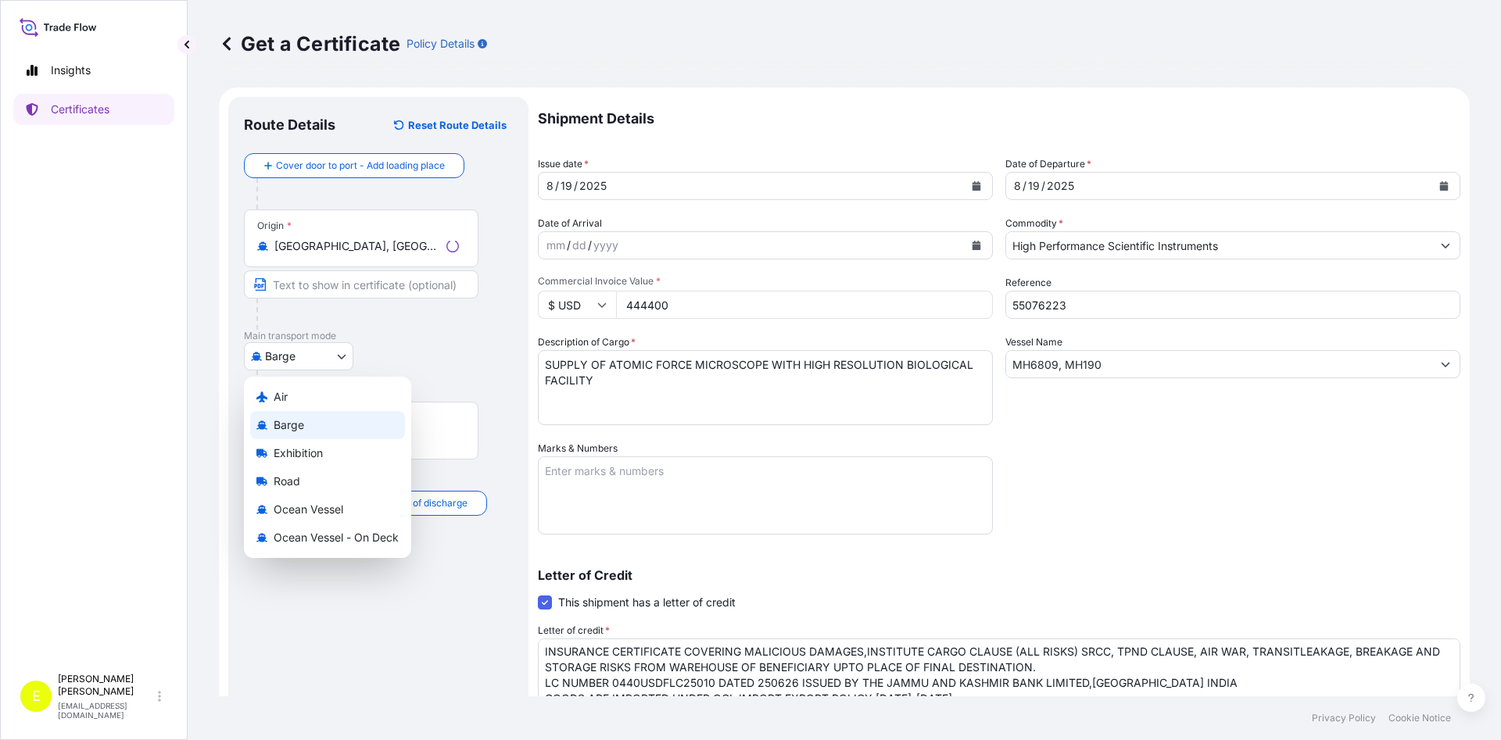
click at [320, 360] on body "10 options available. 1 option available. 0 options available. 3 options availa…" at bounding box center [750, 370] width 1501 height 740
click at [307, 398] on div "Air" at bounding box center [327, 397] width 155 height 28
select select "Air"
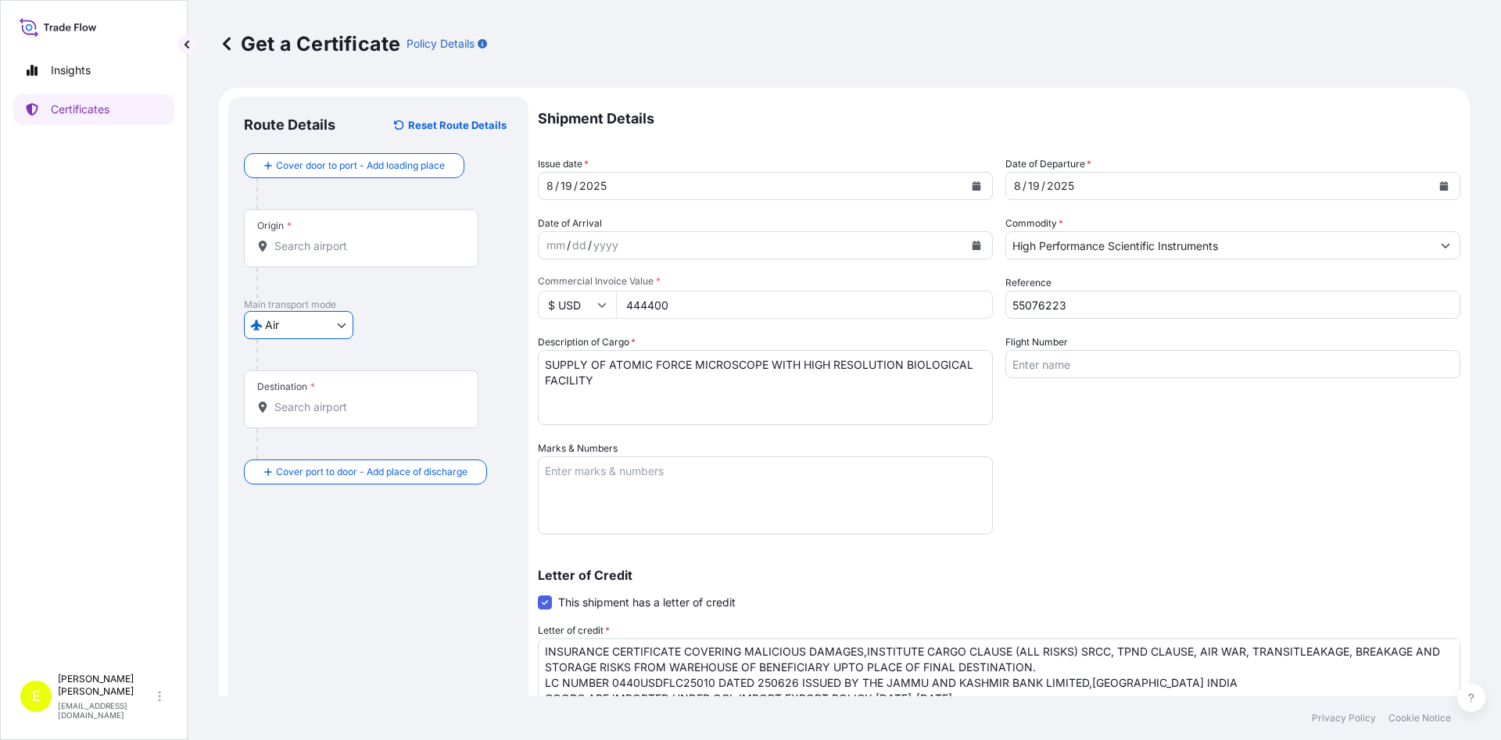
click at [323, 255] on div "Origin *" at bounding box center [361, 238] width 235 height 58
click at [323, 254] on input "Origin *" at bounding box center [366, 246] width 184 height 16
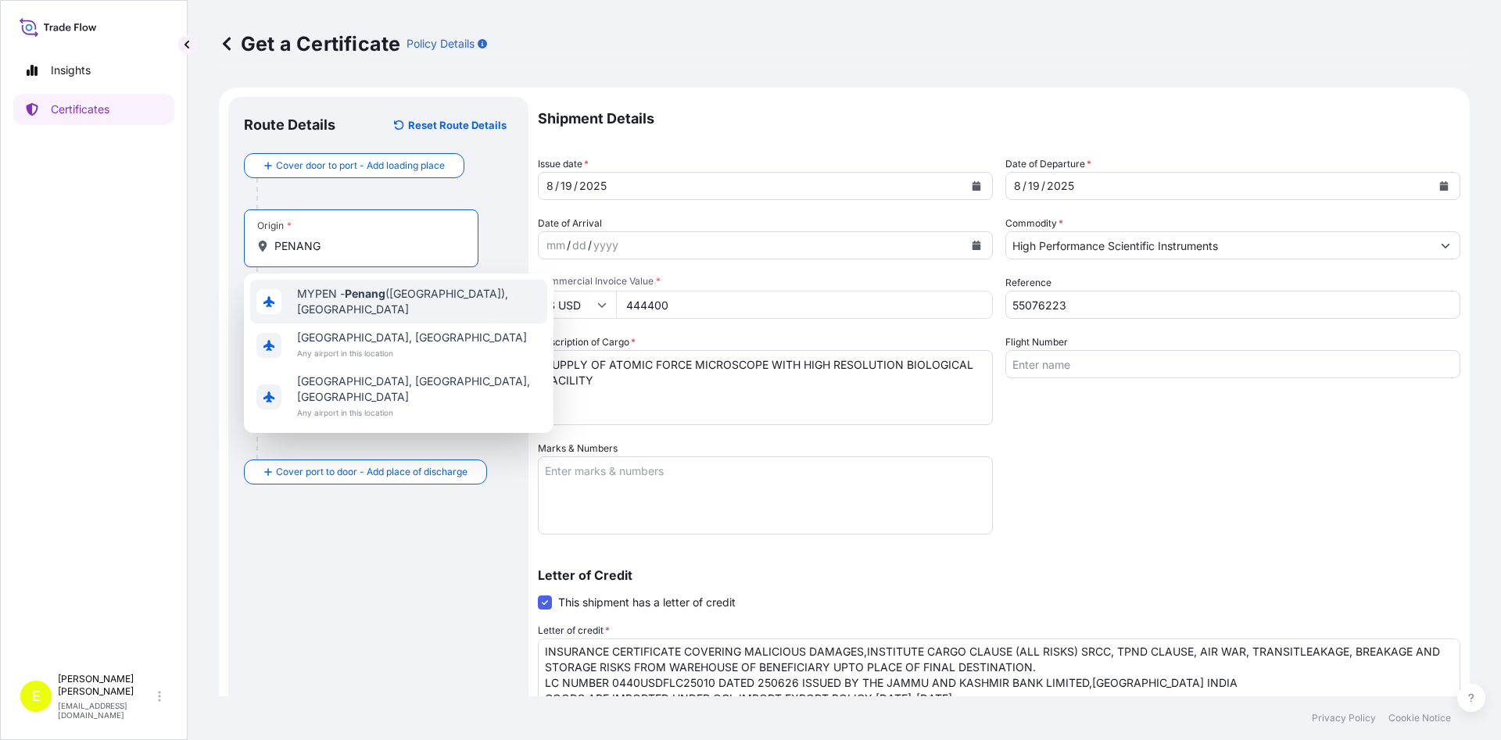
click at [397, 307] on div "MYPEN - [GEOGRAPHIC_DATA] ([GEOGRAPHIC_DATA]), [GEOGRAPHIC_DATA]" at bounding box center [398, 302] width 297 height 44
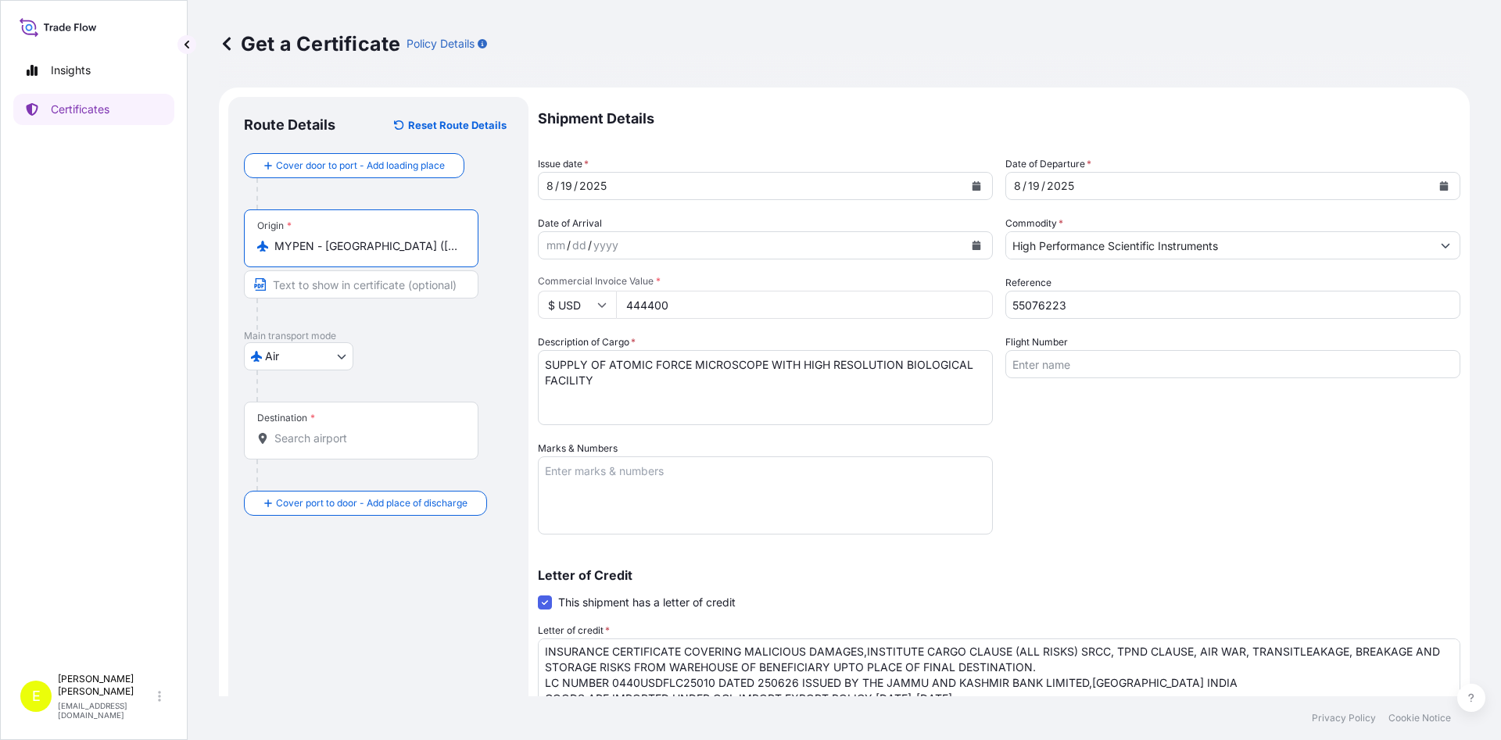
type input "MYPEN - [GEOGRAPHIC_DATA] ([GEOGRAPHIC_DATA]), [GEOGRAPHIC_DATA]"
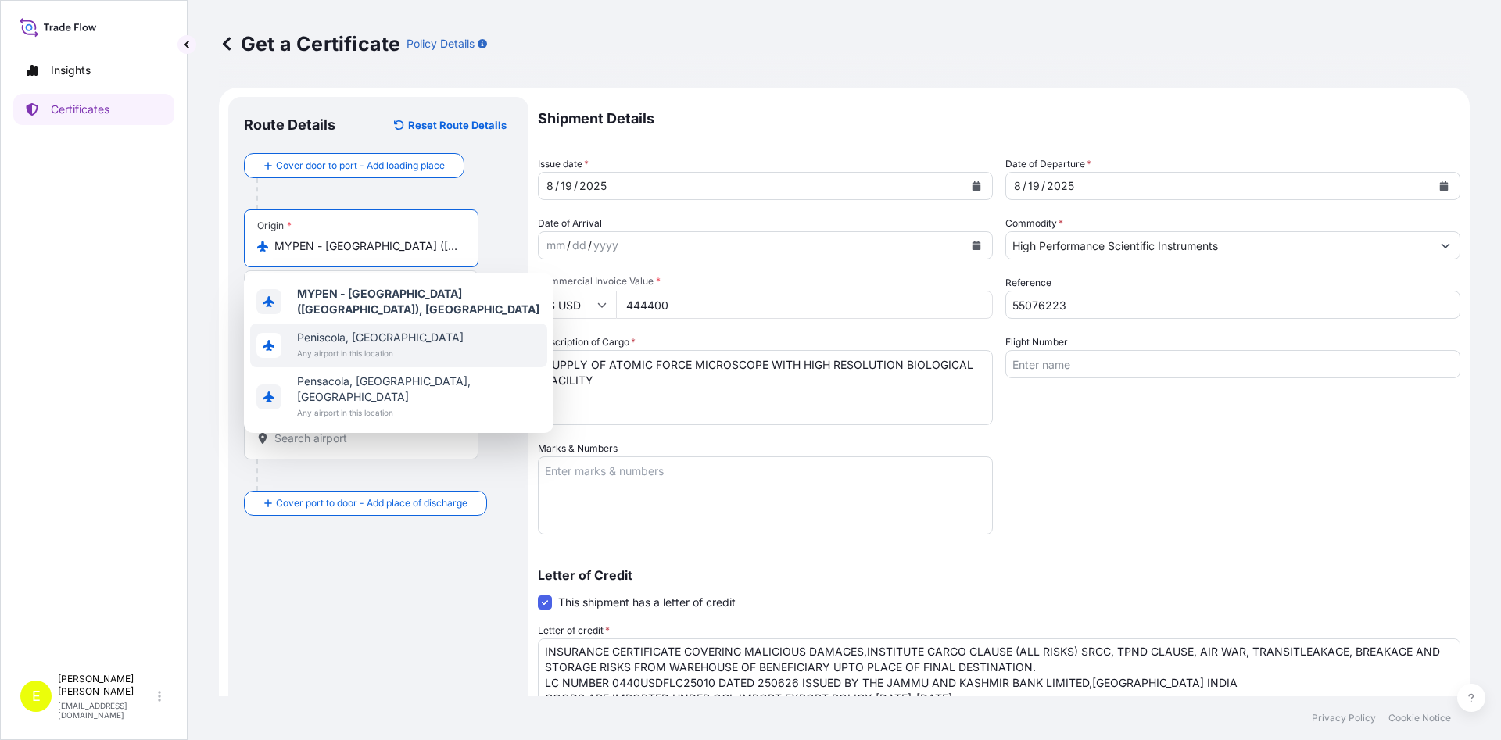
click at [230, 294] on div "Route Details Reset Route Details Cover door to port - Add loading place Place …" at bounding box center [378, 521] width 300 height 848
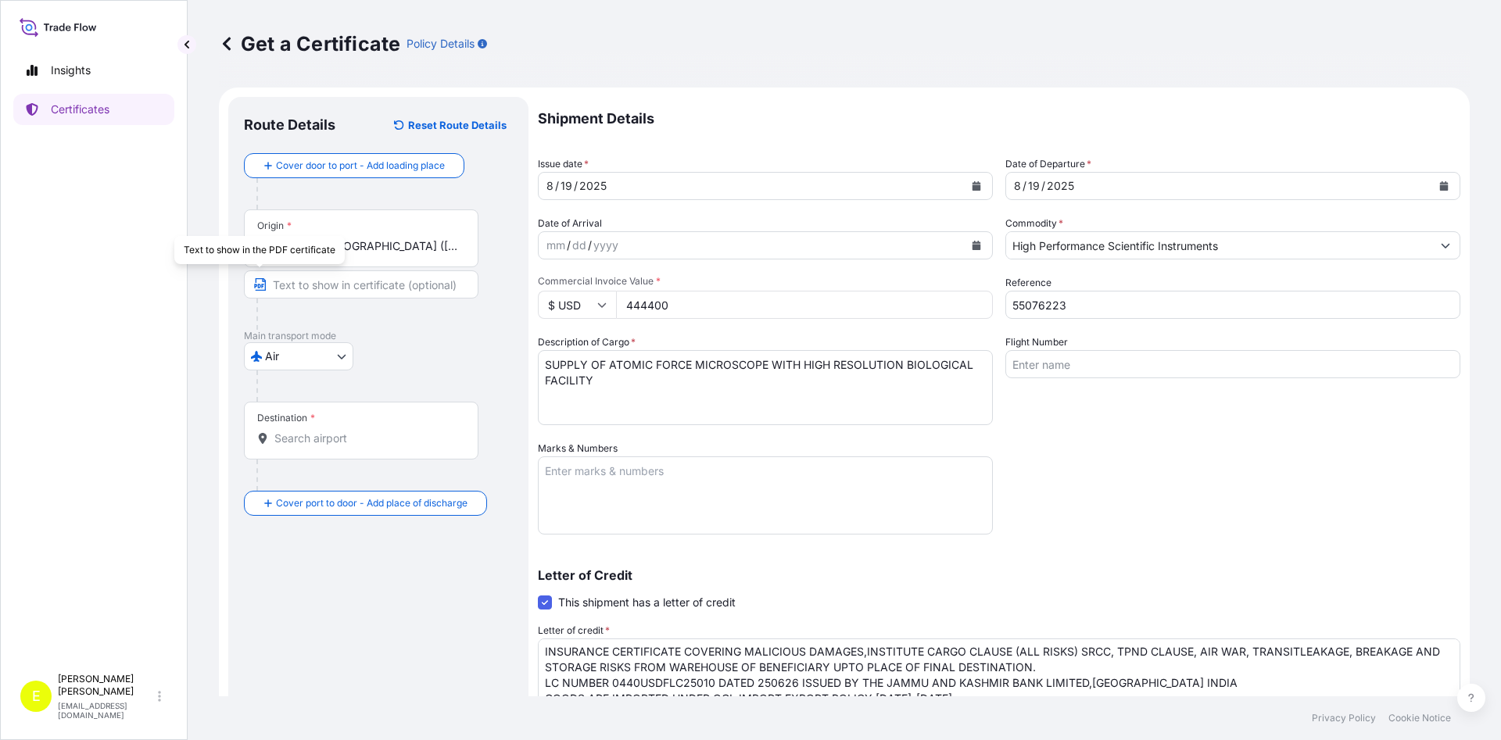
click at [331, 294] on input "Text to appear on certificate" at bounding box center [361, 284] width 235 height 28
type input "[GEOGRAPHIC_DATA] , [GEOGRAPHIC_DATA]"
click at [320, 428] on div "Destination *" at bounding box center [361, 431] width 235 height 58
click at [320, 431] on input "Destination *" at bounding box center [366, 439] width 184 height 16
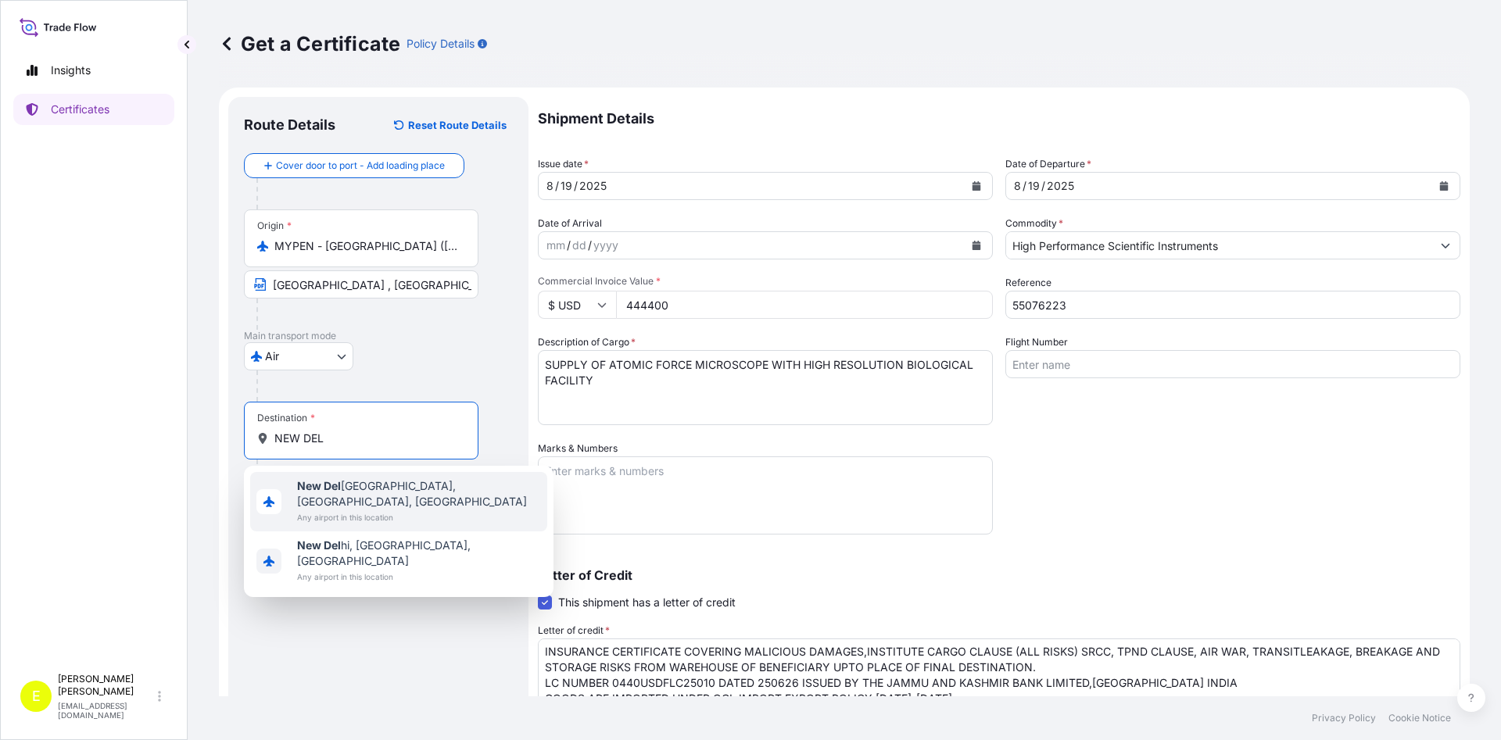
click at [436, 503] on div "[GEOGRAPHIC_DATA], [GEOGRAPHIC_DATA], [GEOGRAPHIC_DATA] Any airport in this loc…" at bounding box center [398, 501] width 297 height 59
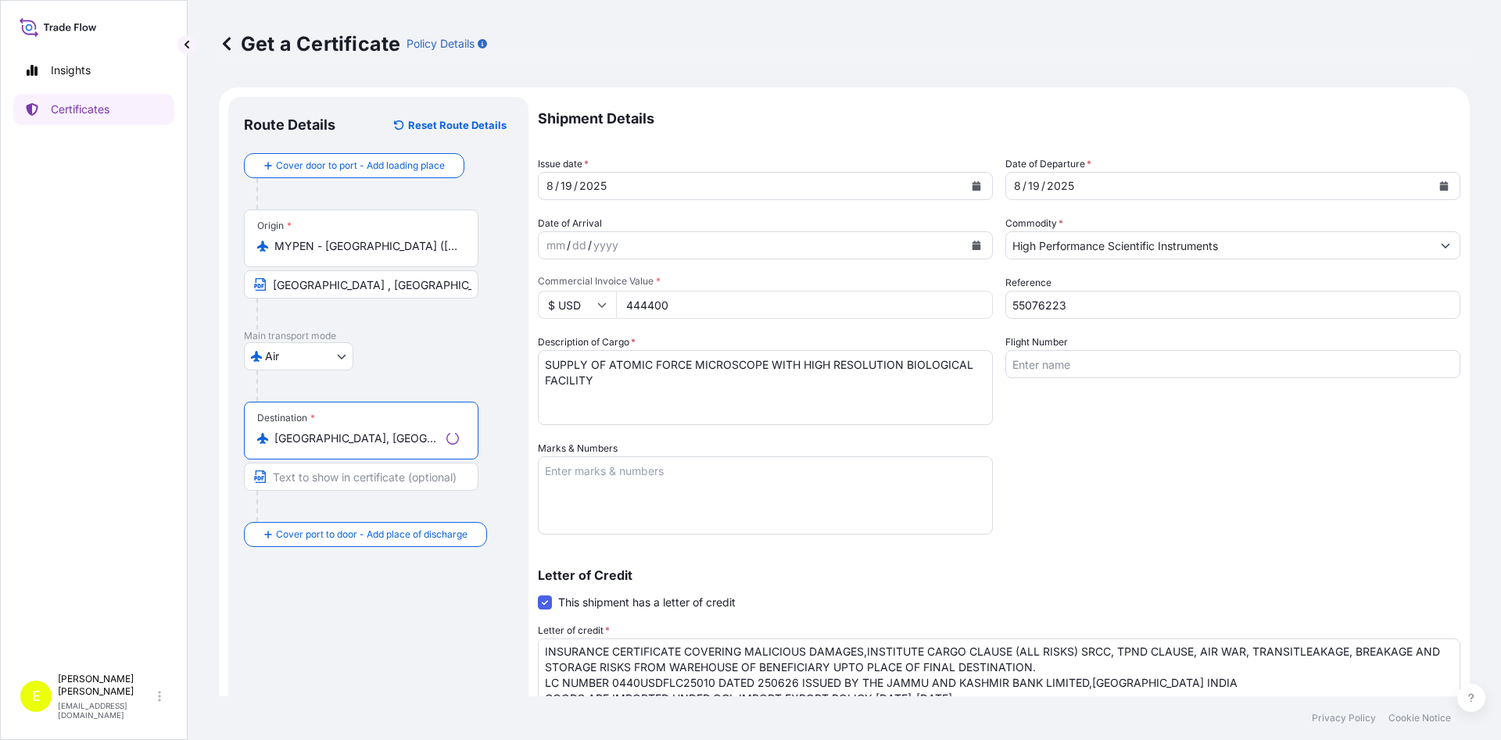
type input "[GEOGRAPHIC_DATA], [GEOGRAPHIC_DATA], [GEOGRAPHIC_DATA]"
click at [313, 478] on input "Text to appear on certificate" at bounding box center [361, 477] width 235 height 28
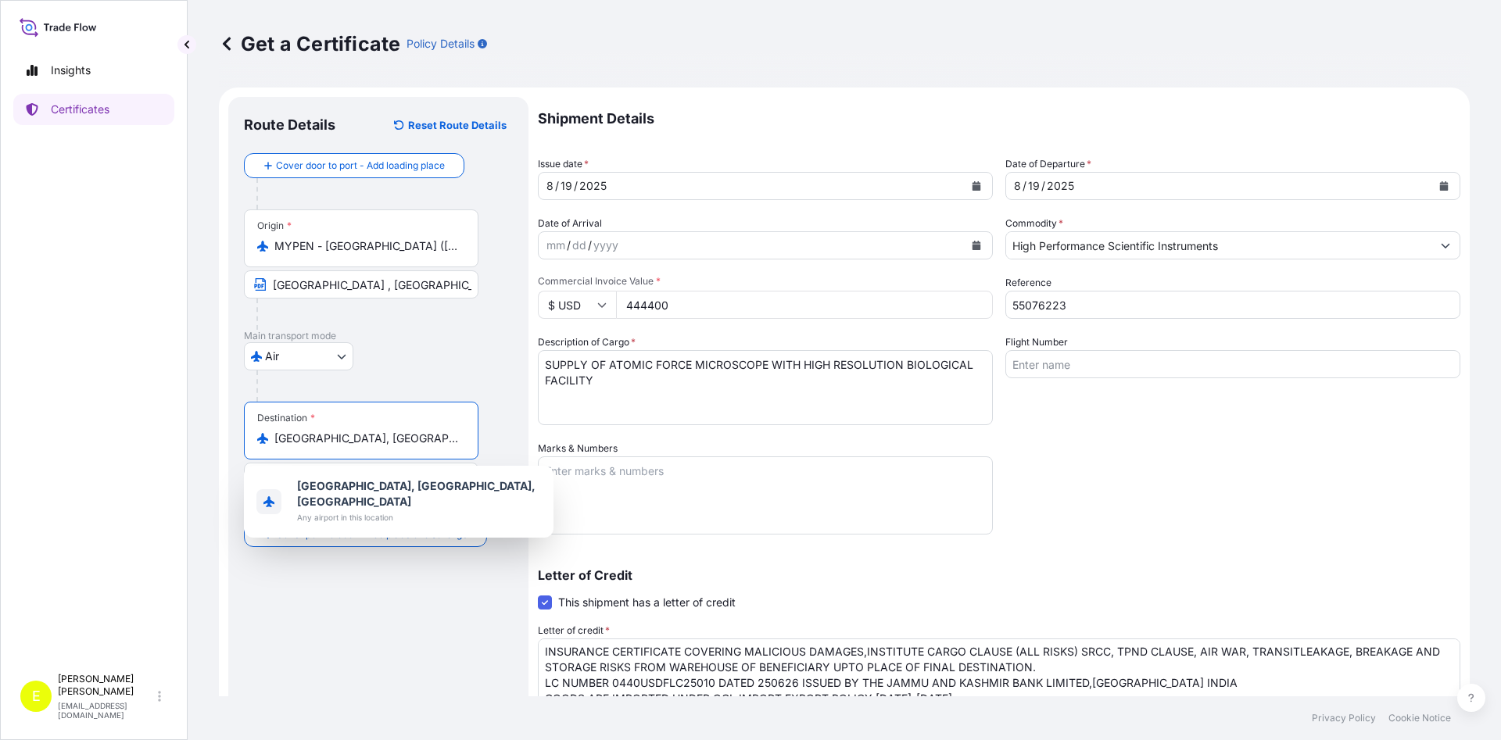
drag, startPoint x: 324, startPoint y: 439, endPoint x: 263, endPoint y: 444, distance: 60.4
click at [274, 444] on input "[GEOGRAPHIC_DATA], [GEOGRAPHIC_DATA], [GEOGRAPHIC_DATA]" at bounding box center [366, 439] width 184 height 16
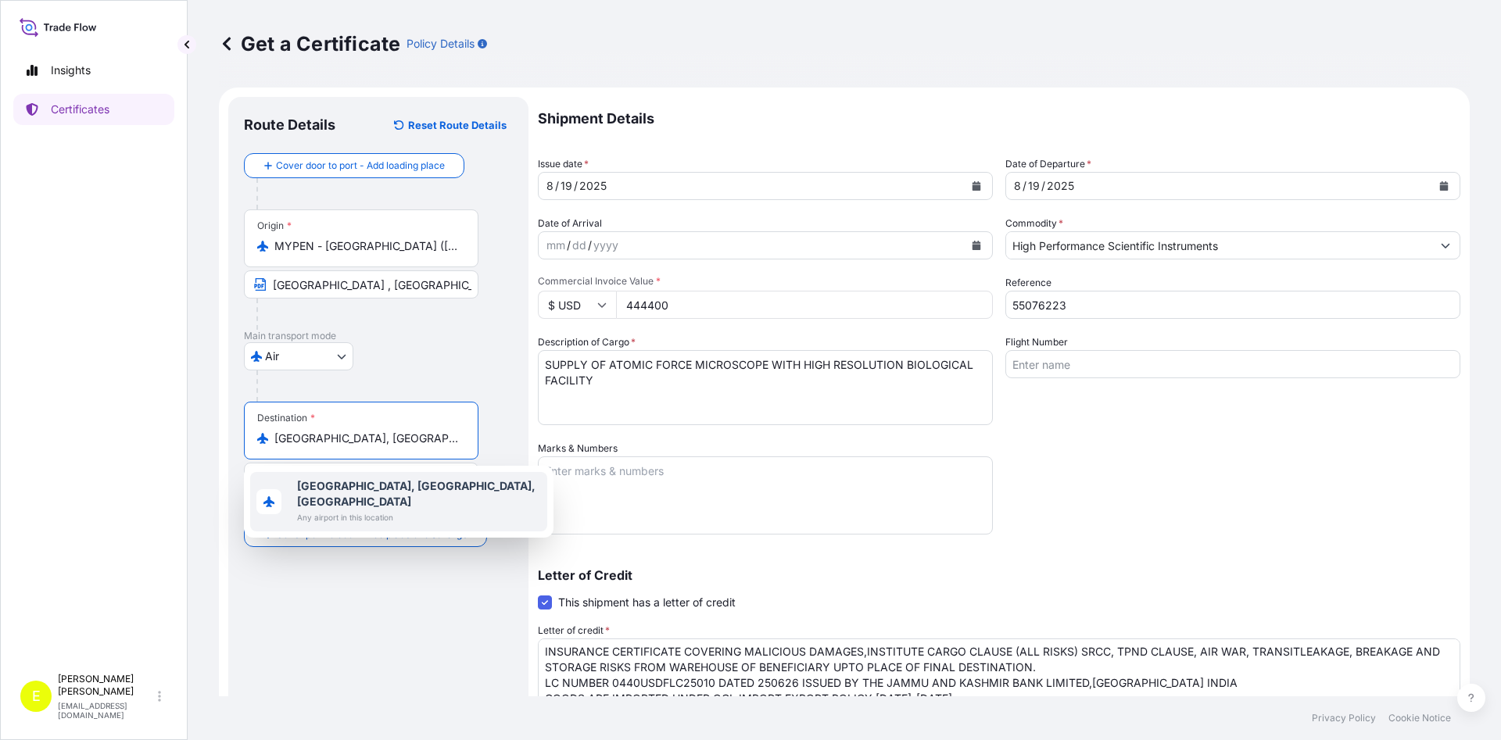
click at [317, 612] on div "Route Details Reset Route Details Cover door to port - Add loading place Place …" at bounding box center [378, 521] width 269 height 817
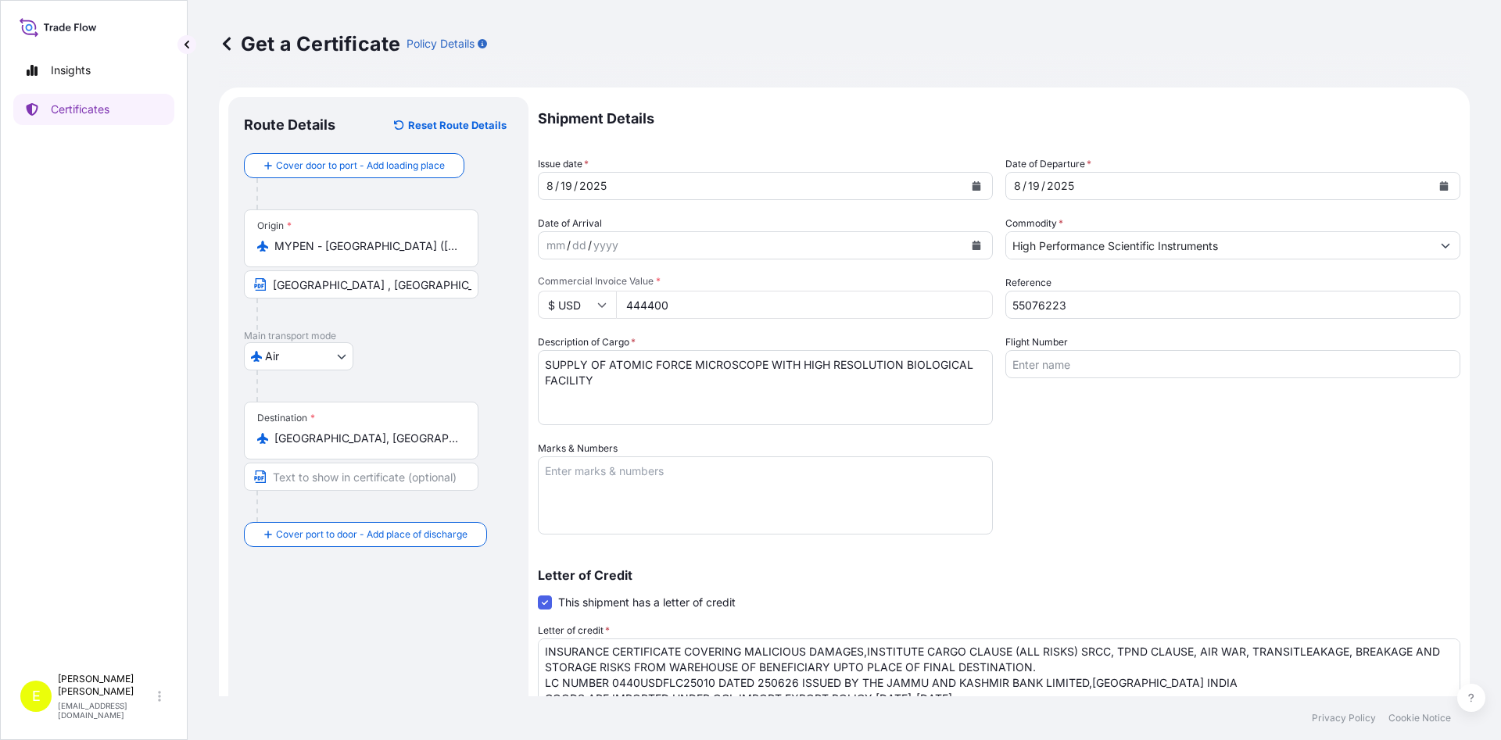
click at [319, 477] on input "Text to appear on certificate" at bounding box center [361, 477] width 235 height 28
type input "[GEOGRAPHIC_DATA], [GEOGRAPHIC_DATA]"
click at [865, 507] on textarea "Marks & Numbers" at bounding box center [765, 496] width 455 height 78
click at [706, 468] on textarea "Marks & Numbers" at bounding box center [765, 496] width 455 height 78
click at [1081, 373] on input "Flight Number" at bounding box center [1232, 364] width 455 height 28
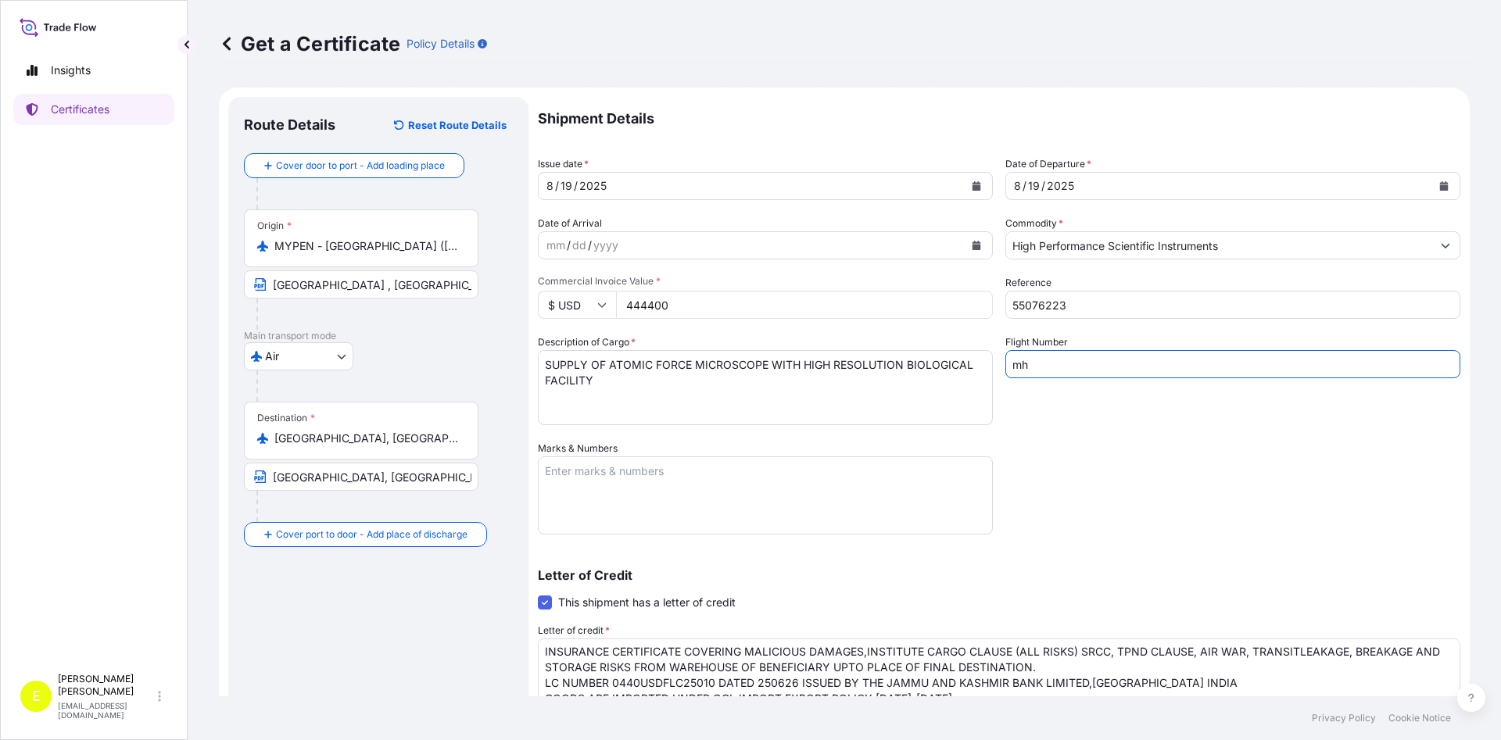
drag, startPoint x: 1052, startPoint y: 356, endPoint x: 901, endPoint y: 363, distance: 151.1
click at [1005, 363] on input "mh" at bounding box center [1232, 364] width 455 height 28
paste input "MH6809"
paste input "MH190"
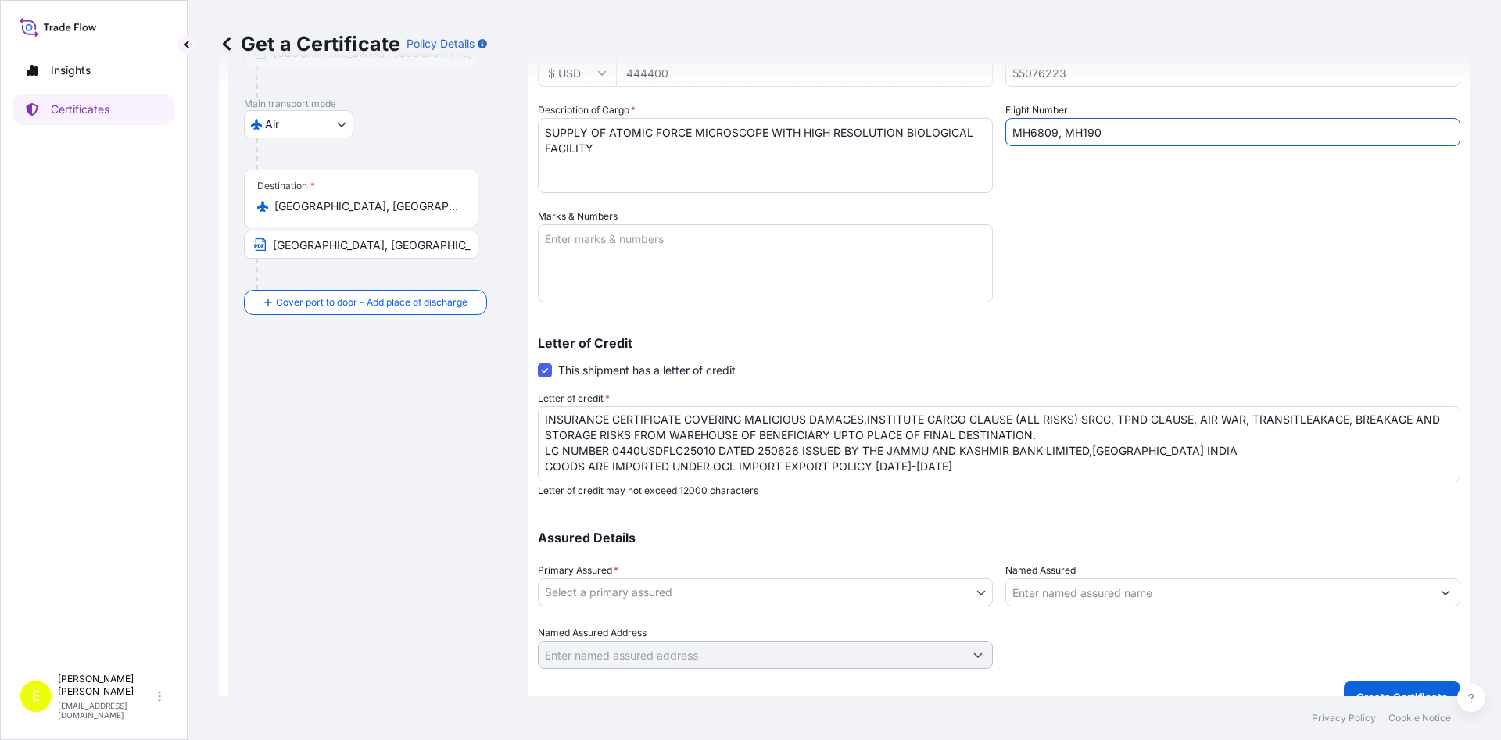
scroll to position [249, 0]
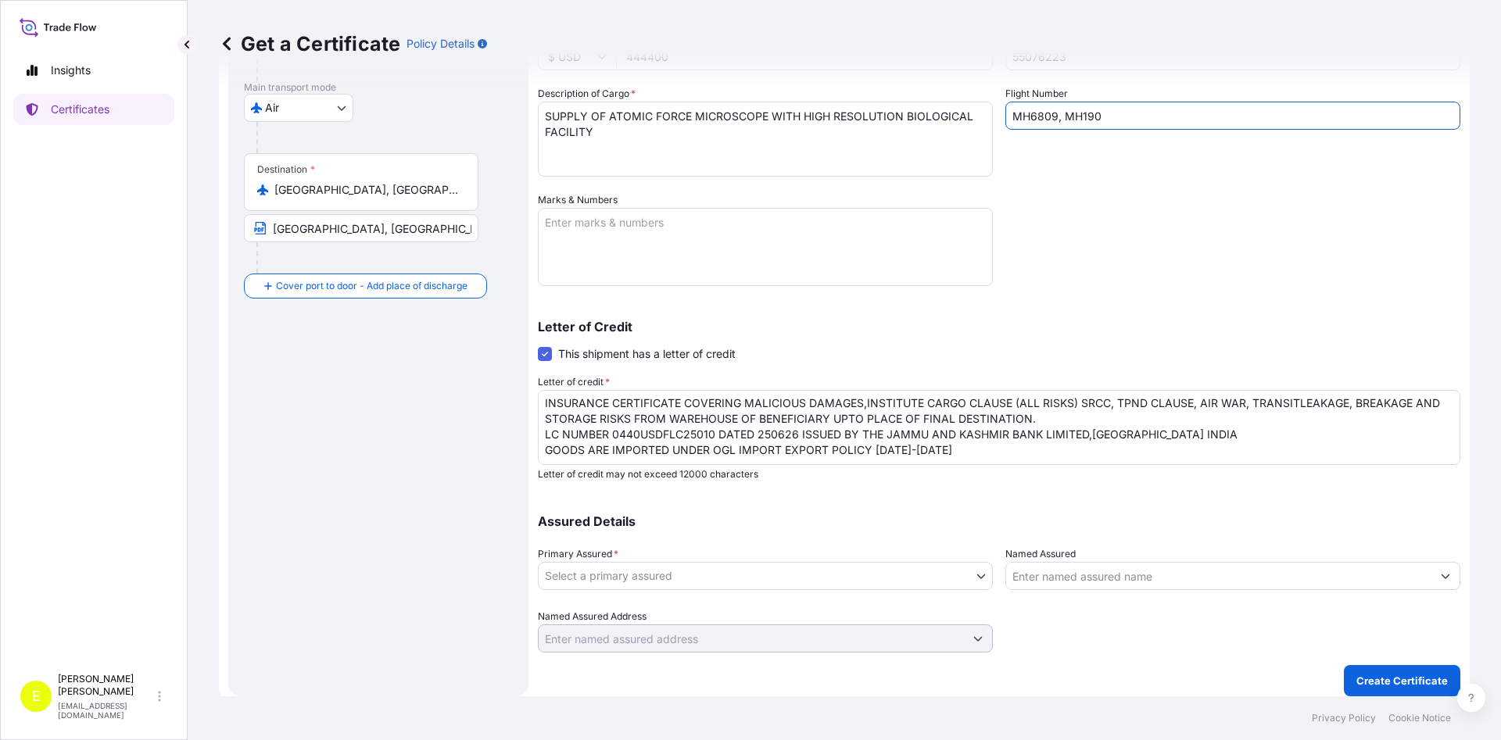
type input "MH6809, MH190"
click at [657, 584] on body "Insights Certificates E [PERSON_NAME] [PERSON_NAME][EMAIL_ADDRESS][DOMAIN_NAME]…" at bounding box center [750, 370] width 1501 height 740
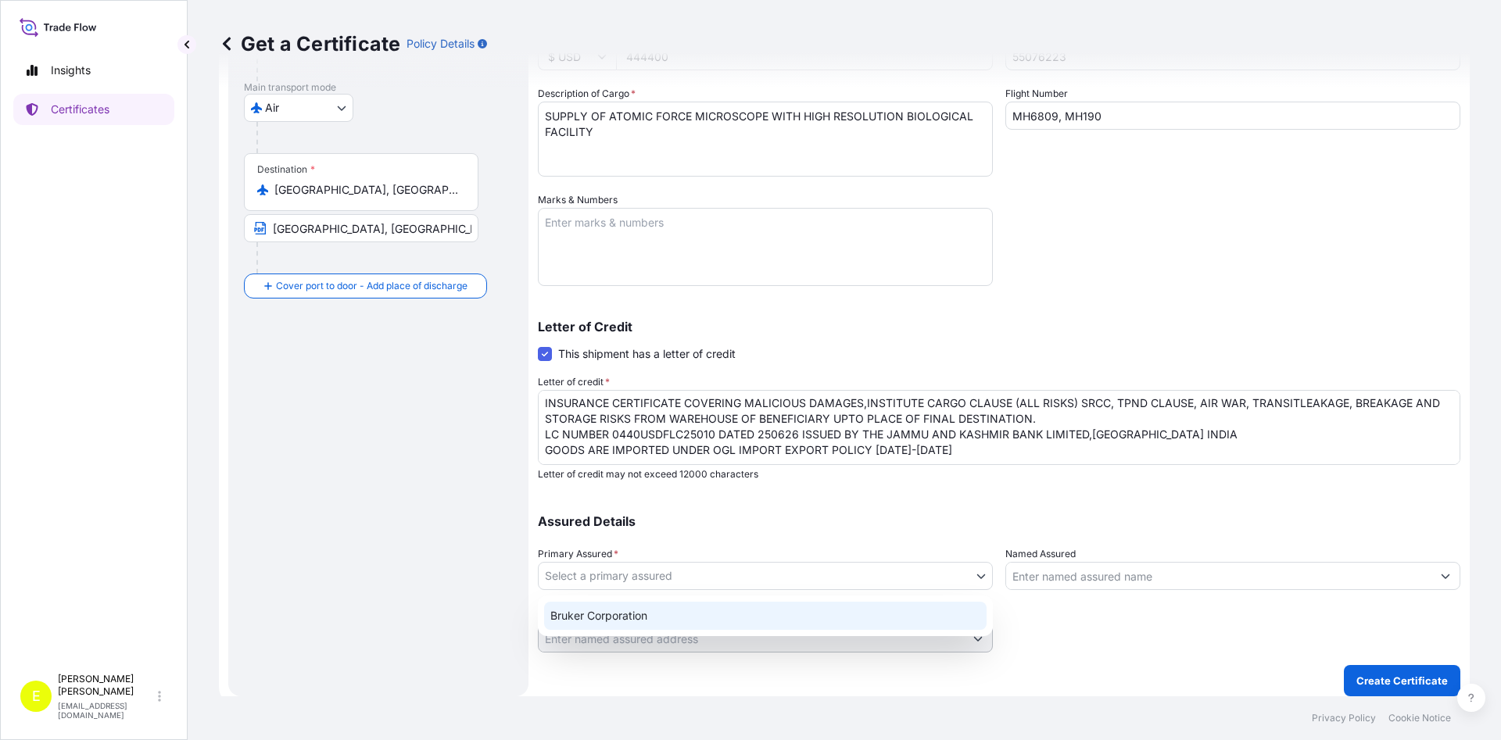
click at [657, 616] on div "Bruker Corporation" at bounding box center [765, 616] width 442 height 28
select select "31474"
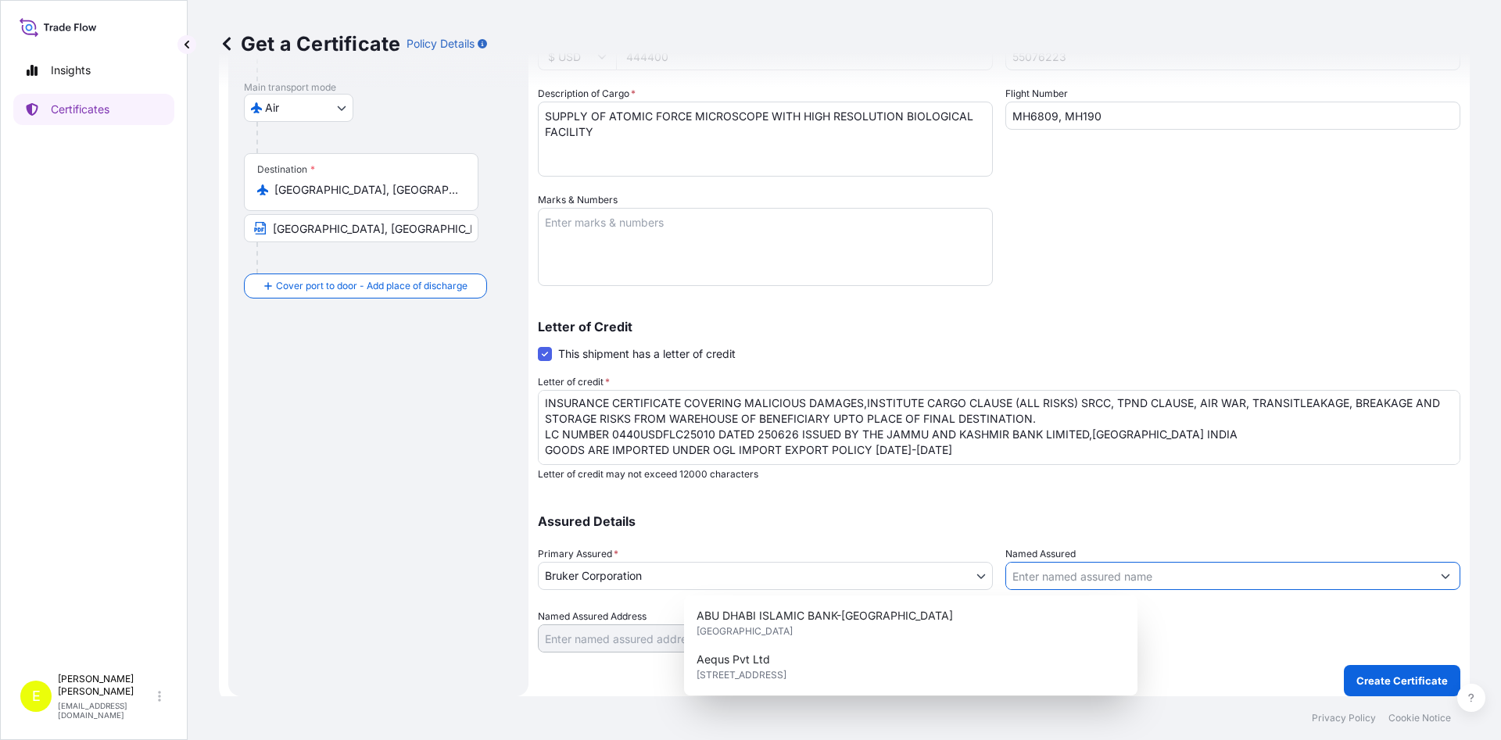
click at [1027, 581] on input "Named Assured" at bounding box center [1218, 576] width 425 height 28
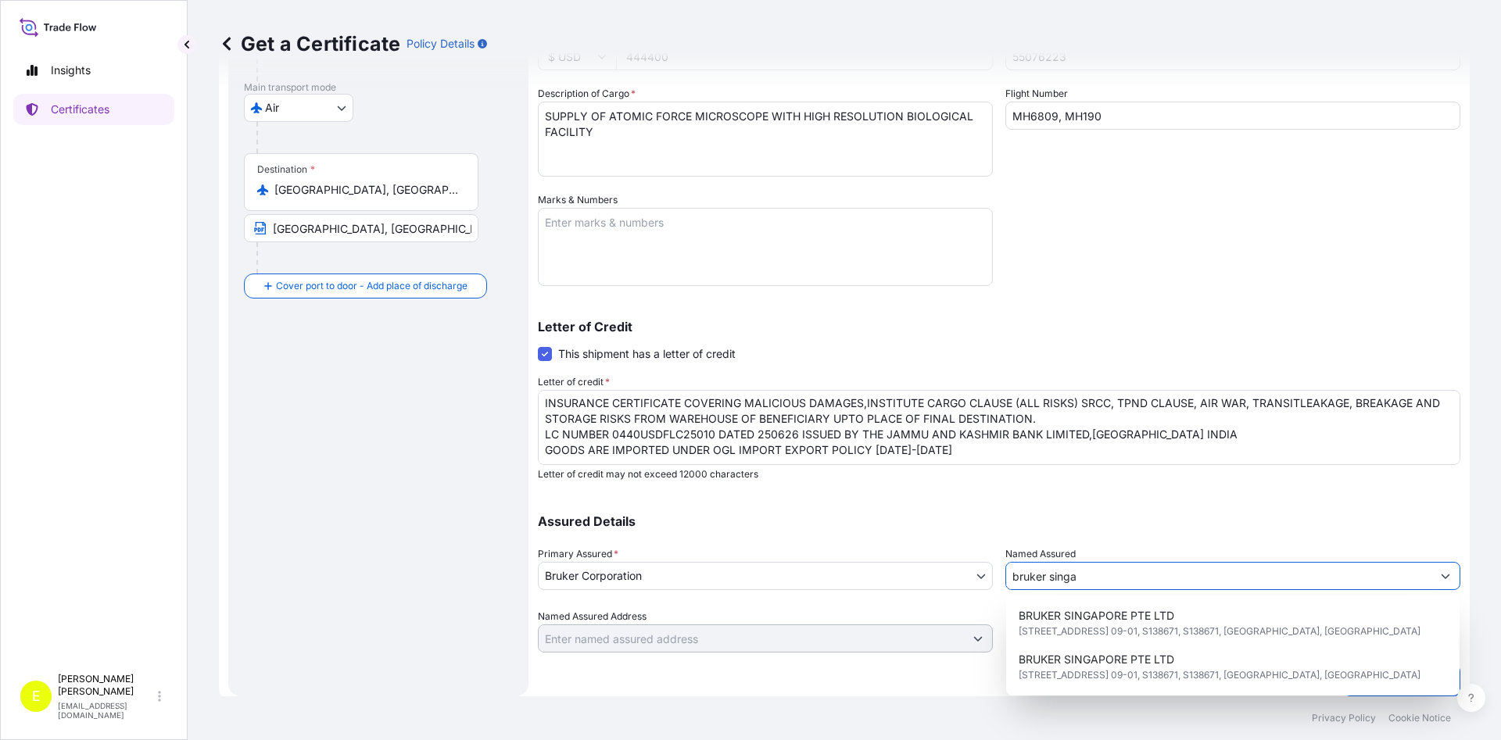
click at [472, 652] on div "Get a Certificate Policy Details Route Details Reset Route Details Cover door t…" at bounding box center [844, 348] width 1313 height 696
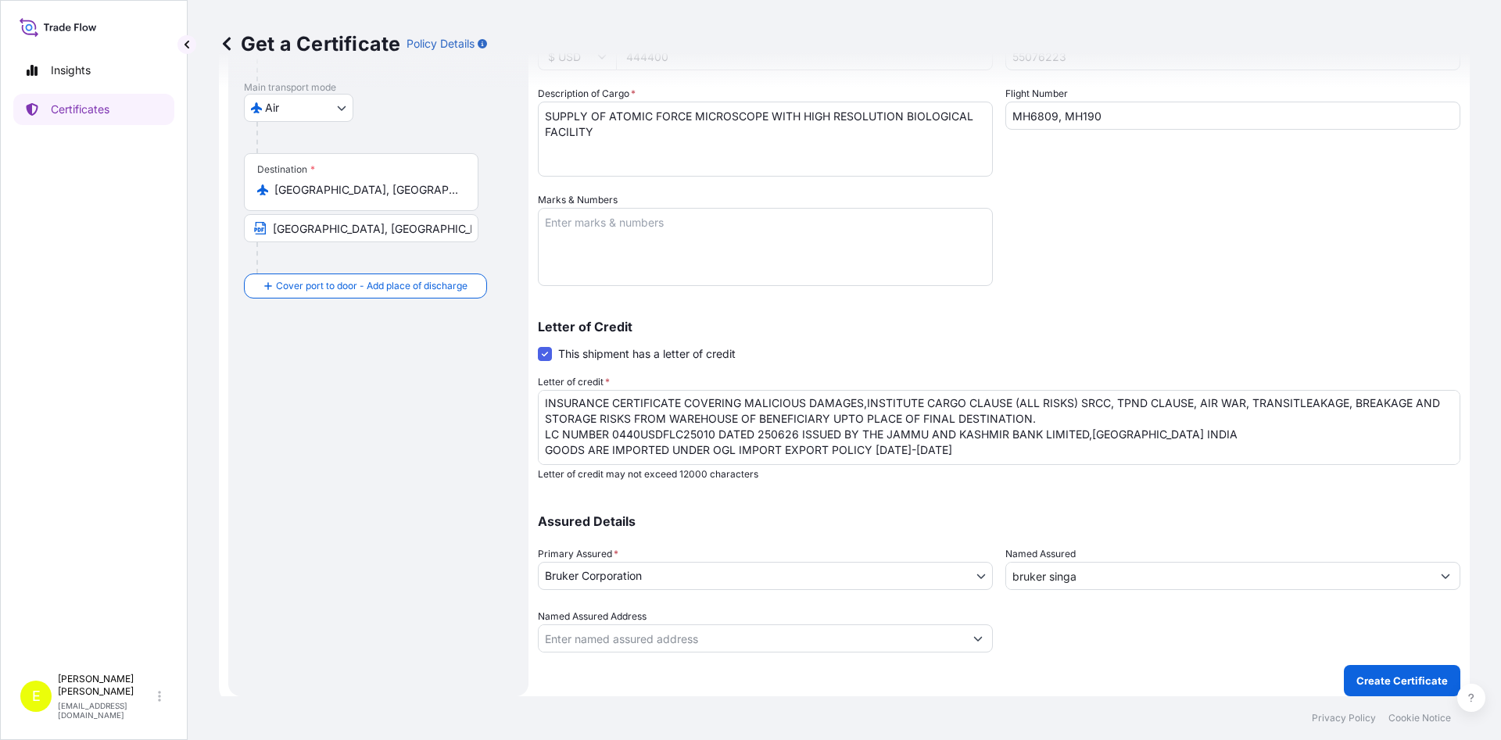
click at [1113, 573] on input "bruker singa" at bounding box center [1218, 576] width 425 height 28
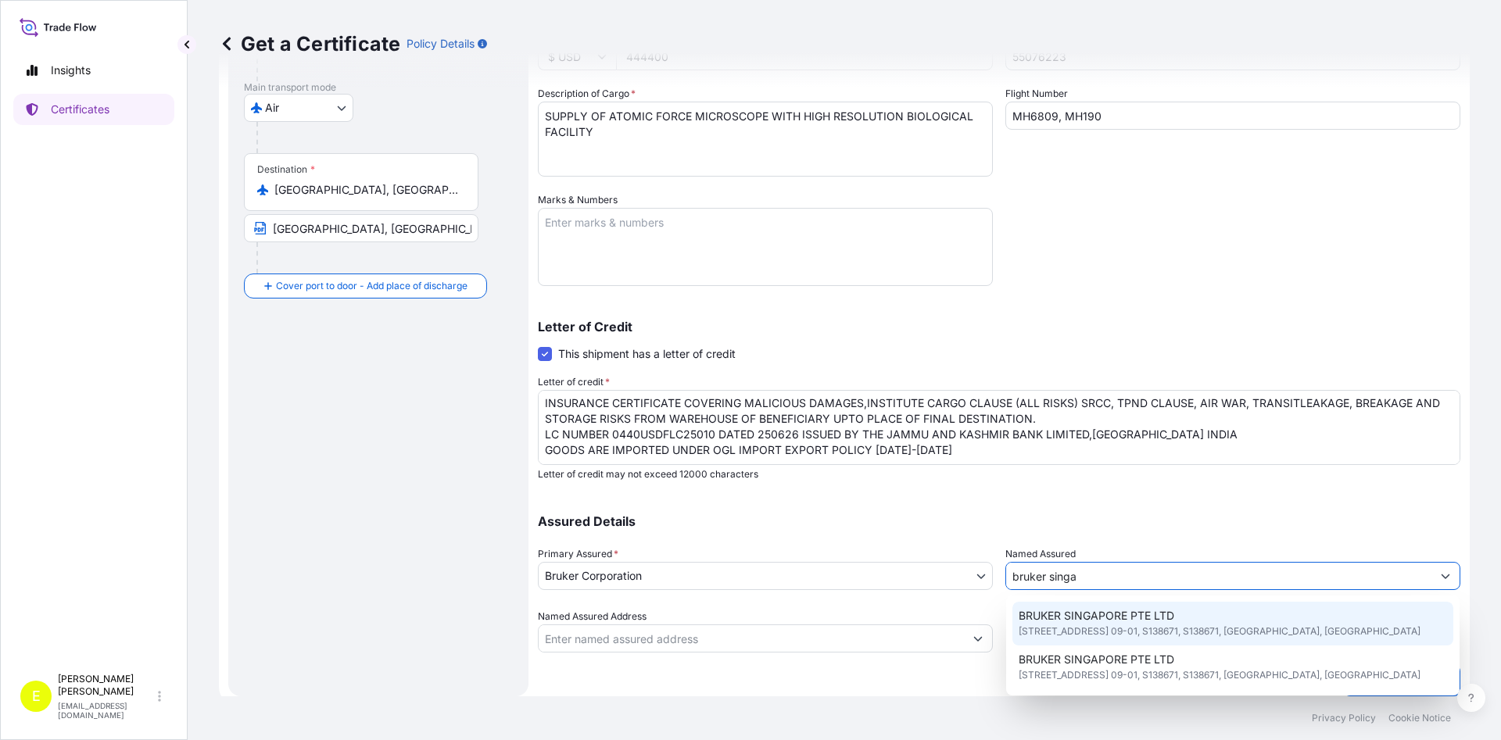
click at [1121, 627] on span "[STREET_ADDRESS] 09-01, S138671, S138671, [GEOGRAPHIC_DATA], [GEOGRAPHIC_DATA]" at bounding box center [1220, 632] width 402 height 16
type input "BRUKER SINGAPORE PTE LTD"
type input "[STREET_ADDRESS] 09-01, S138671"
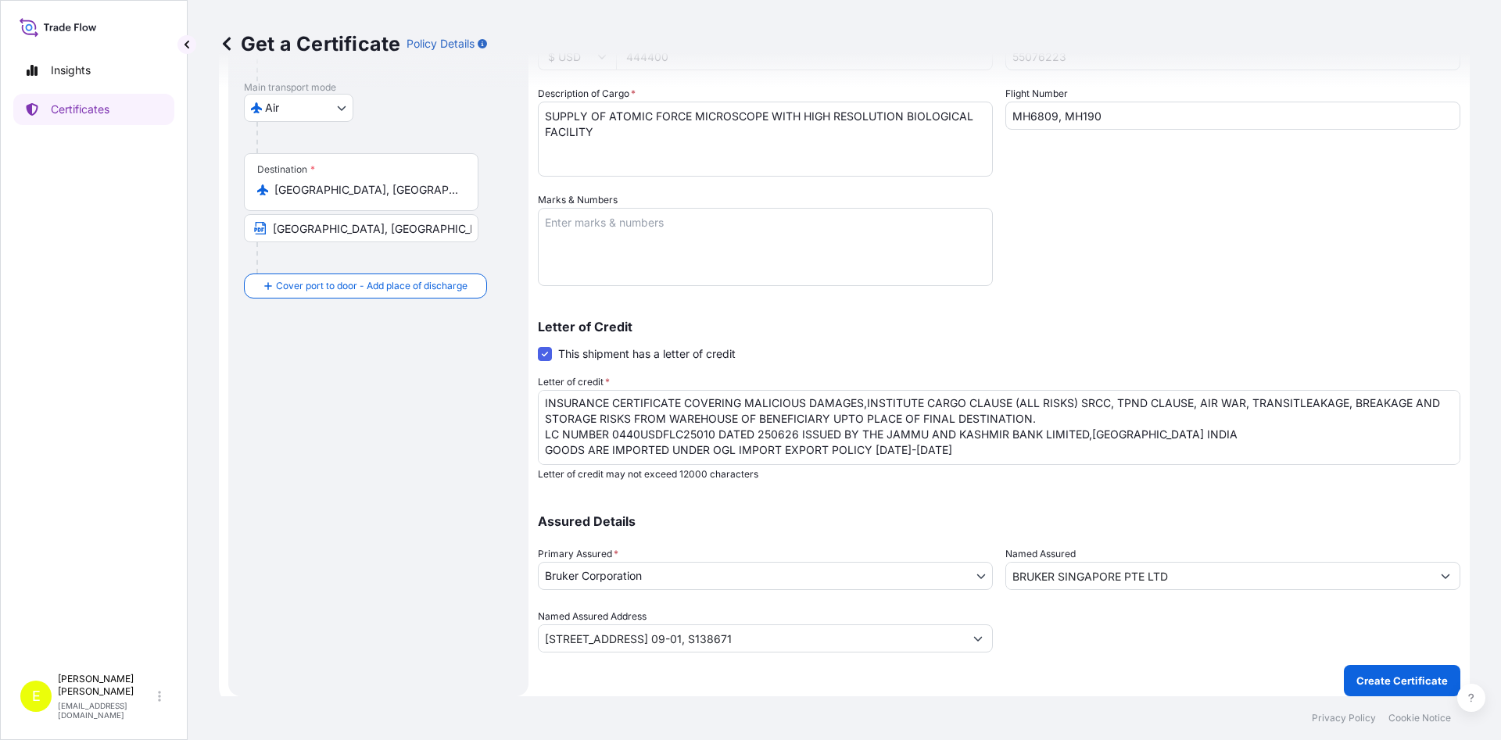
click at [1114, 658] on div "Get a Certificate Policy Details Route Details Reset Route Details Cover door t…" at bounding box center [844, 348] width 1313 height 696
click at [1401, 685] on p "Create Certificate" at bounding box center [1401, 681] width 91 height 16
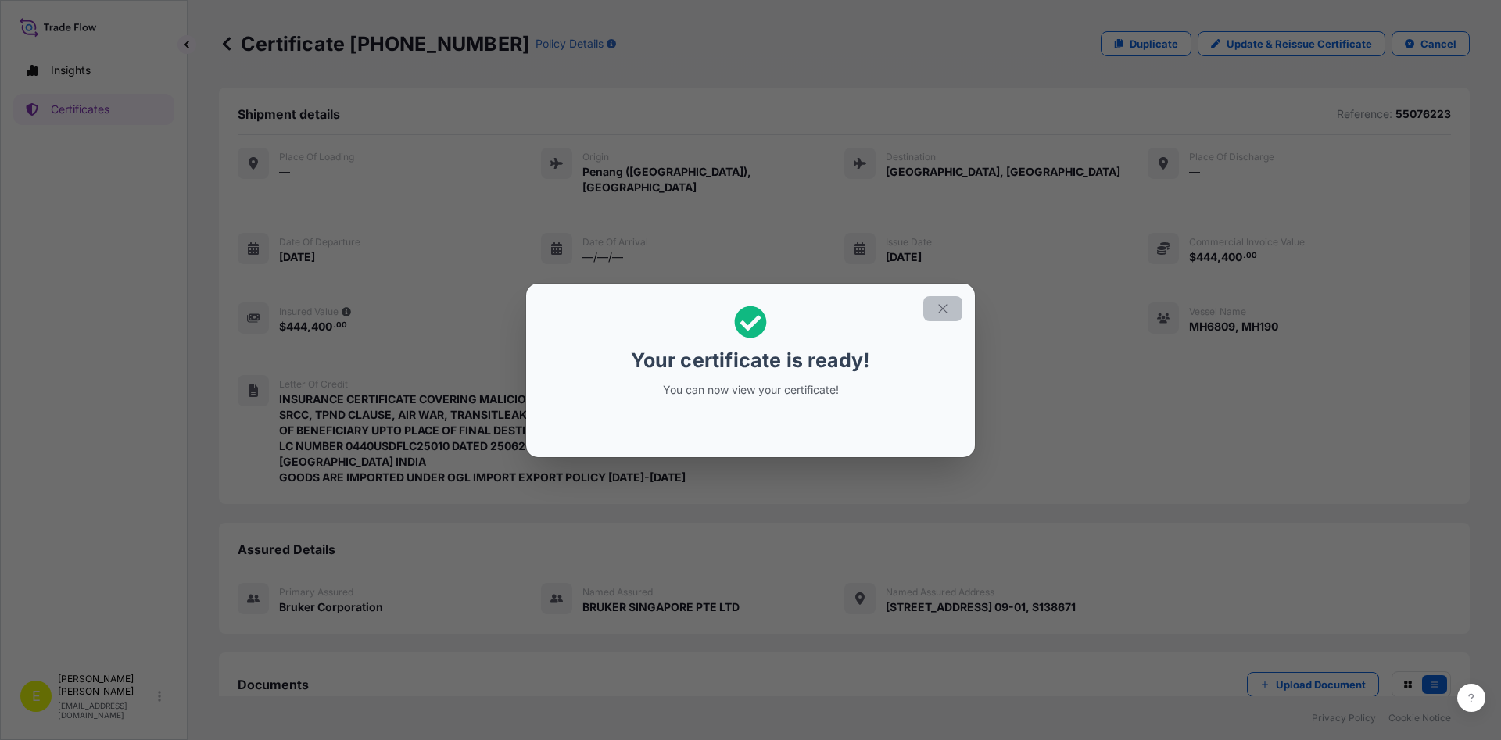
click at [947, 301] on button "button" at bounding box center [942, 308] width 39 height 25
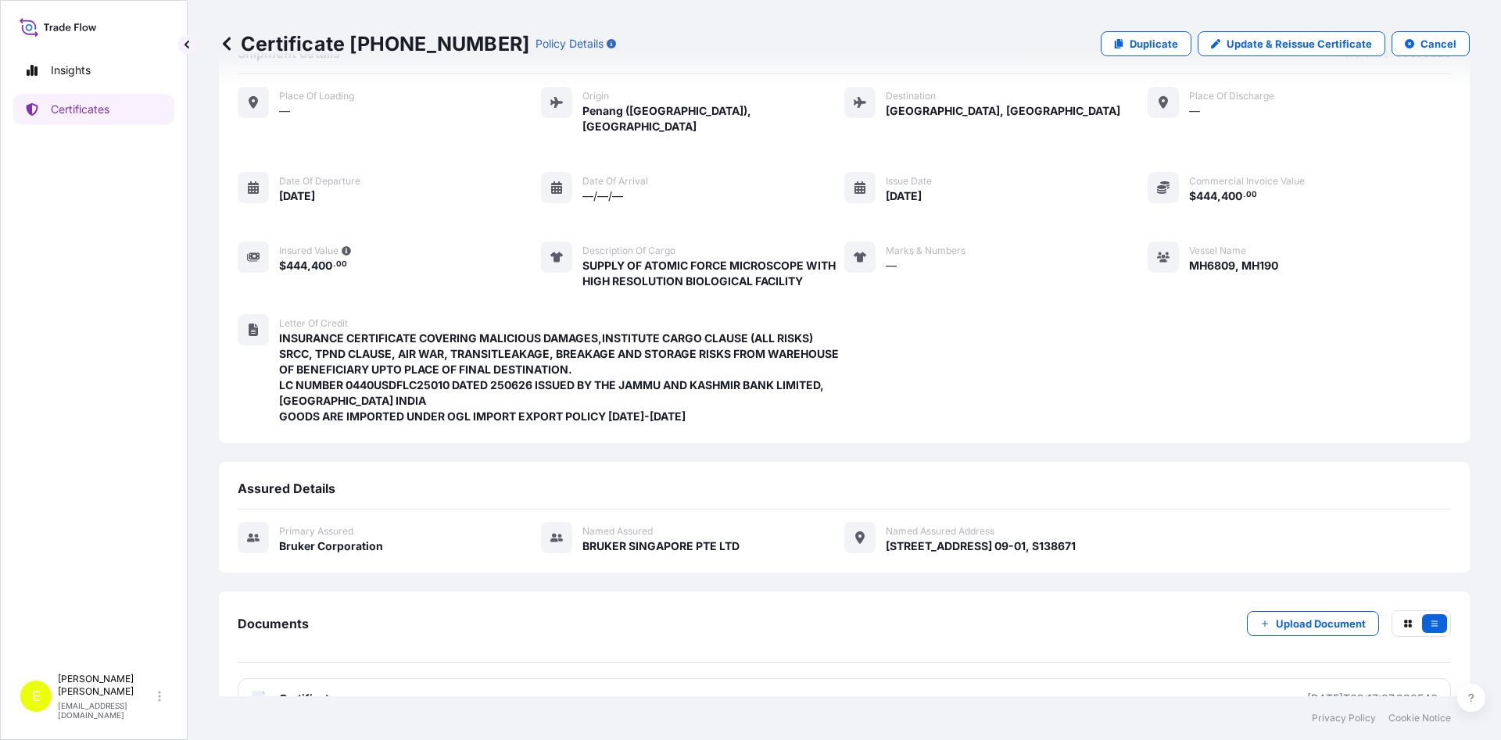
scroll to position [85, 0]
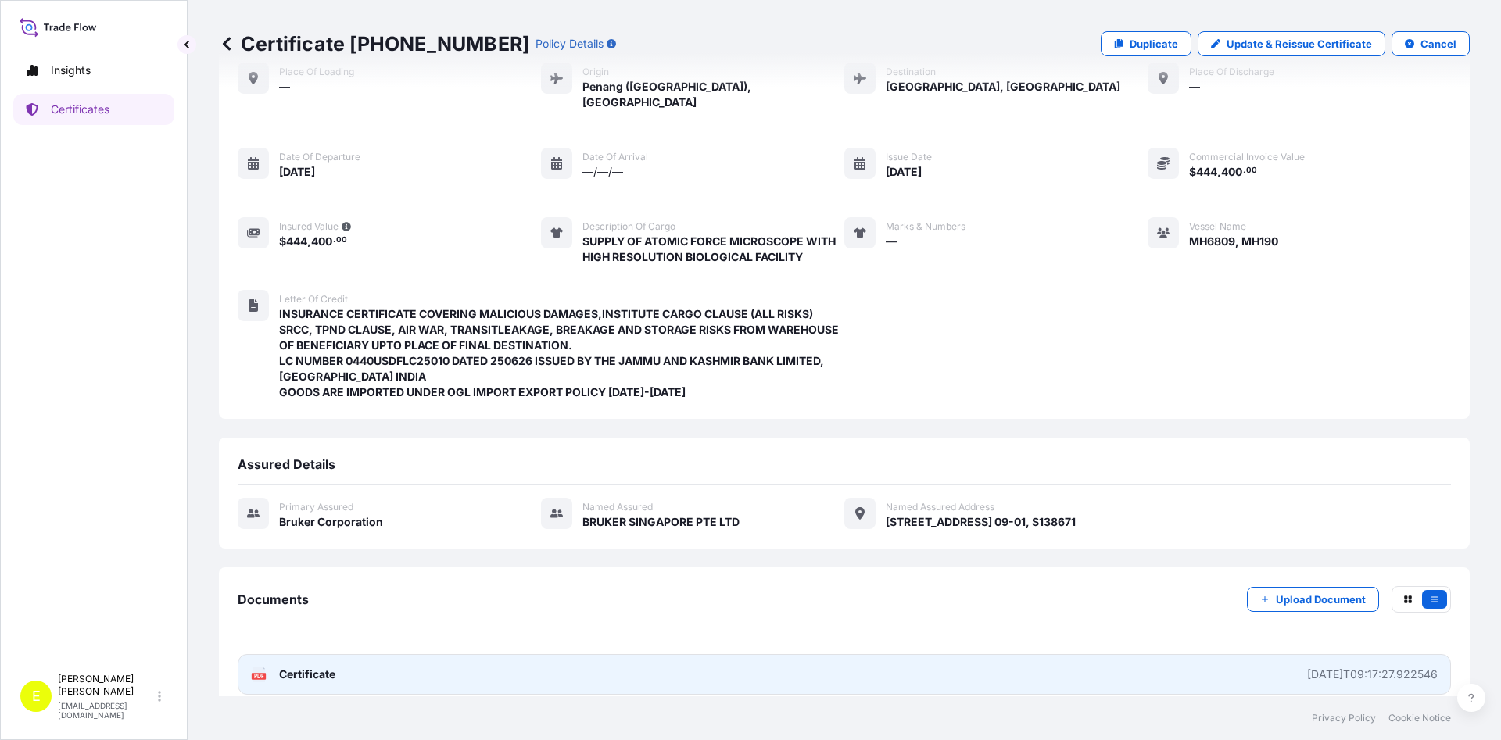
click at [304, 667] on span "Certificate" at bounding box center [307, 675] width 56 height 16
